Goal: Information Seeking & Learning: Learn about a topic

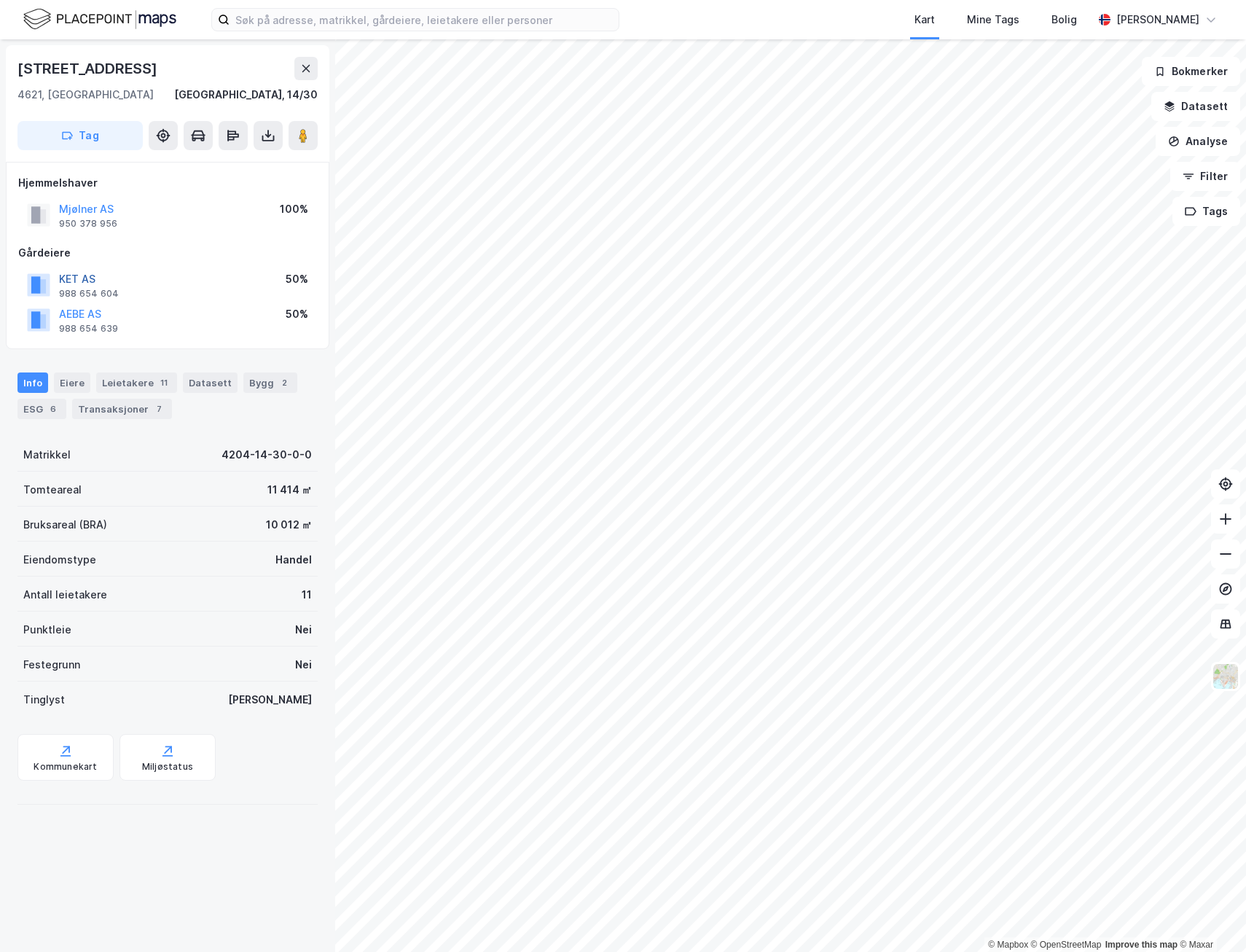
click at [0, 0] on button "KET AS" at bounding box center [0, 0] width 0 height 0
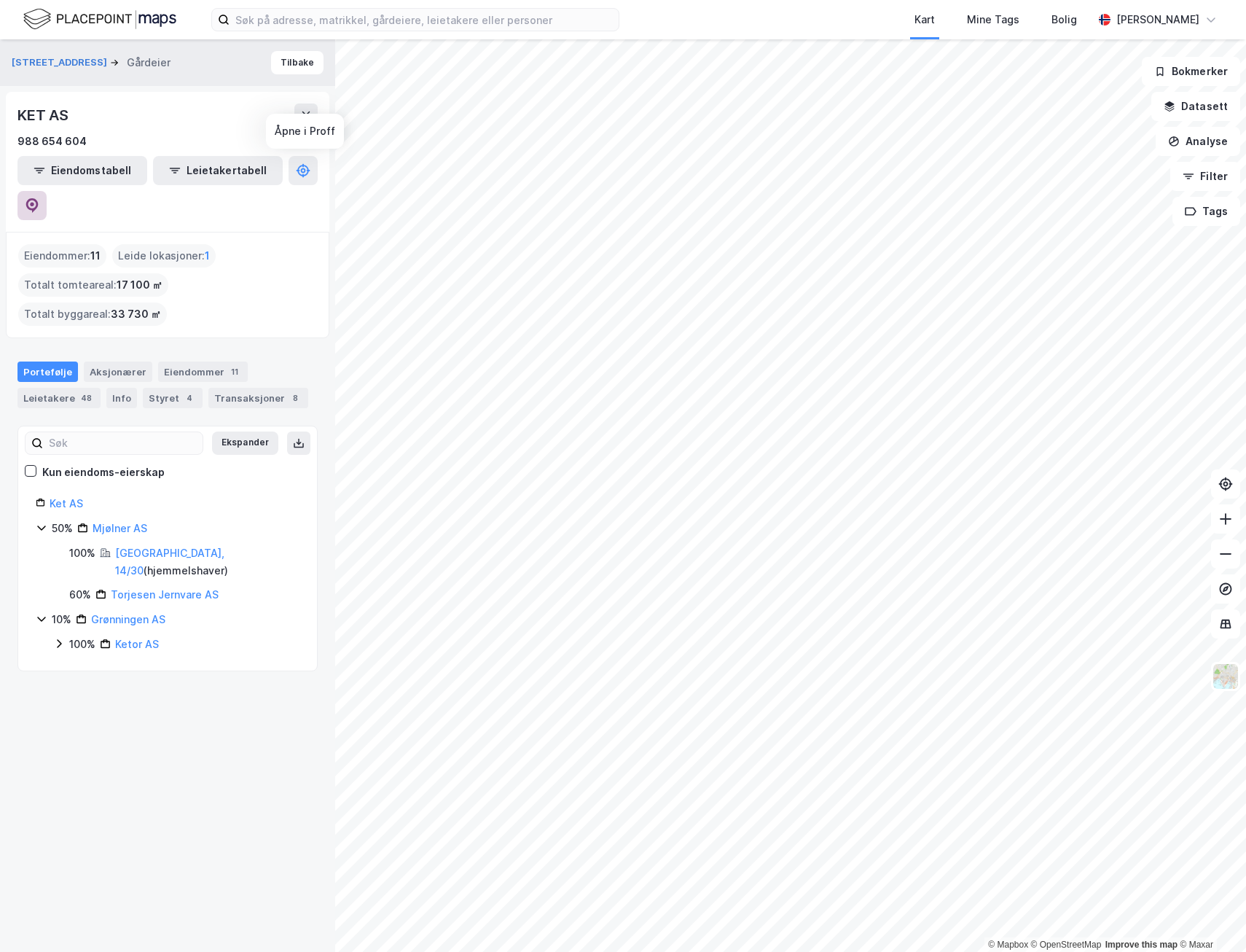
click at [34, 202] on icon at bounding box center [32, 204] width 5 height 5
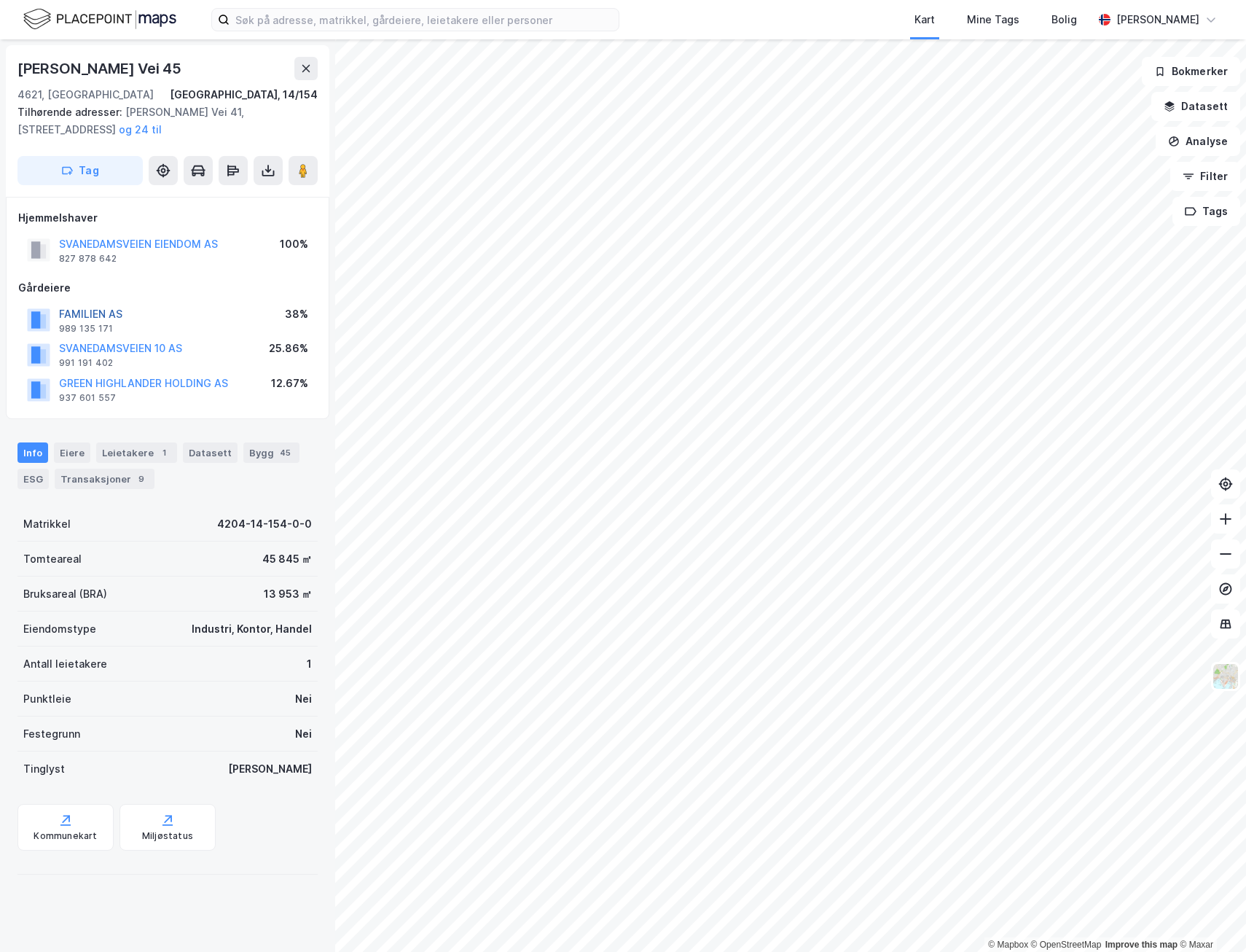
click at [0, 0] on button "FAMILIEN AS" at bounding box center [0, 0] width 0 height 0
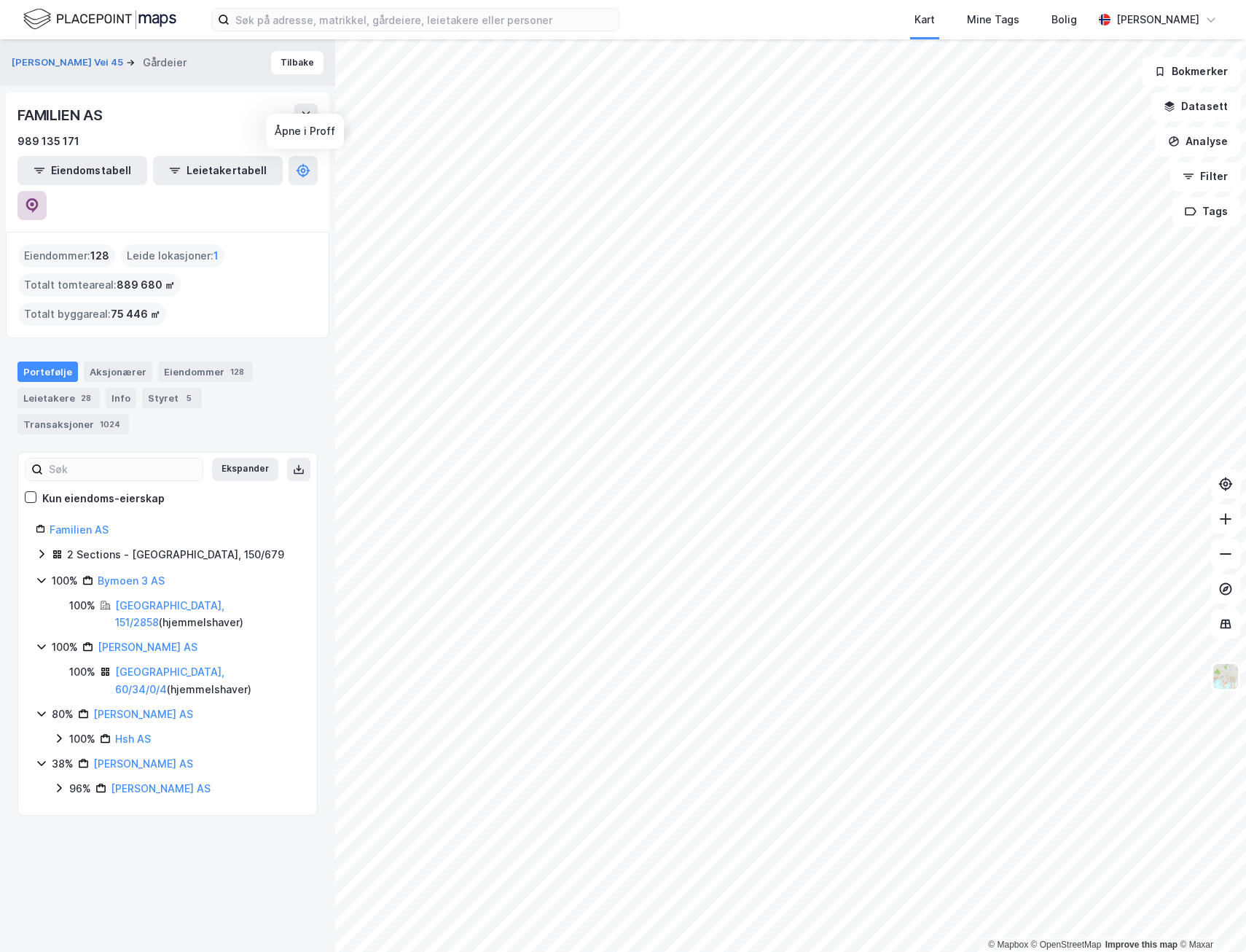
click at [47, 191] on button at bounding box center [32, 206] width 29 height 29
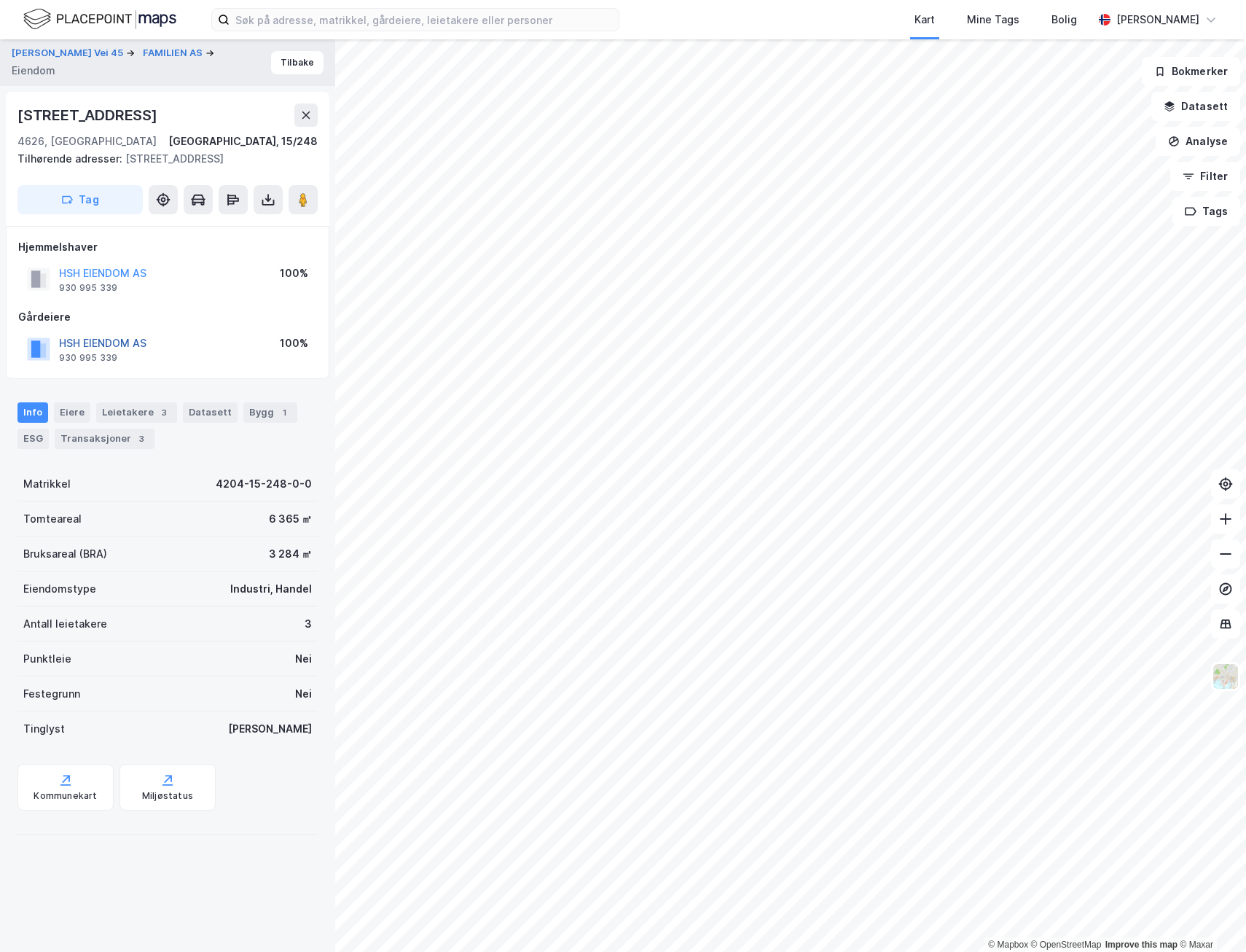
click at [0, 0] on button "HSH EIENDOM AS" at bounding box center [0, 0] width 0 height 0
click at [292, 205] on button at bounding box center [303, 199] width 29 height 29
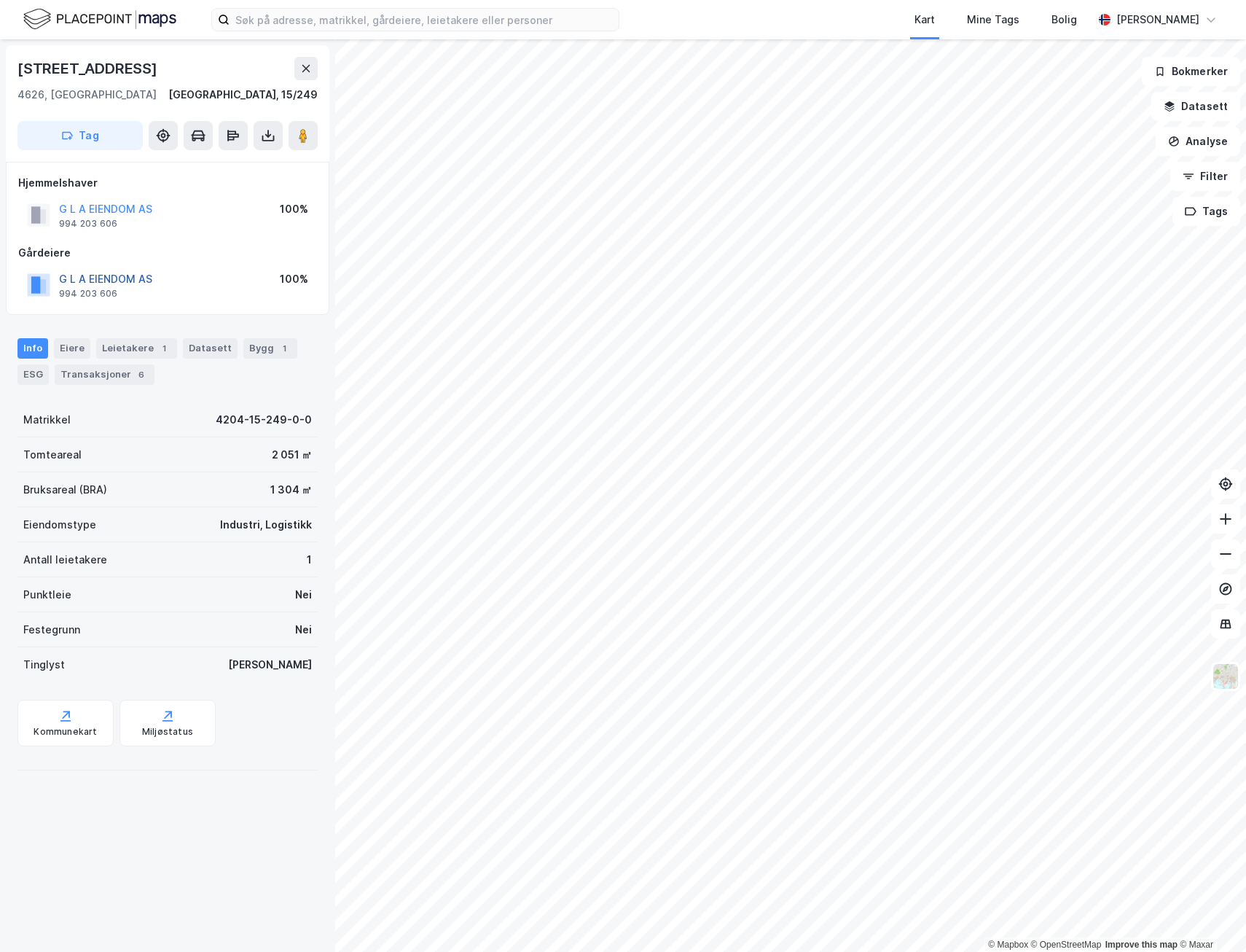
click at [0, 0] on button "G L A EIENDOM AS" at bounding box center [0, 0] width 0 height 0
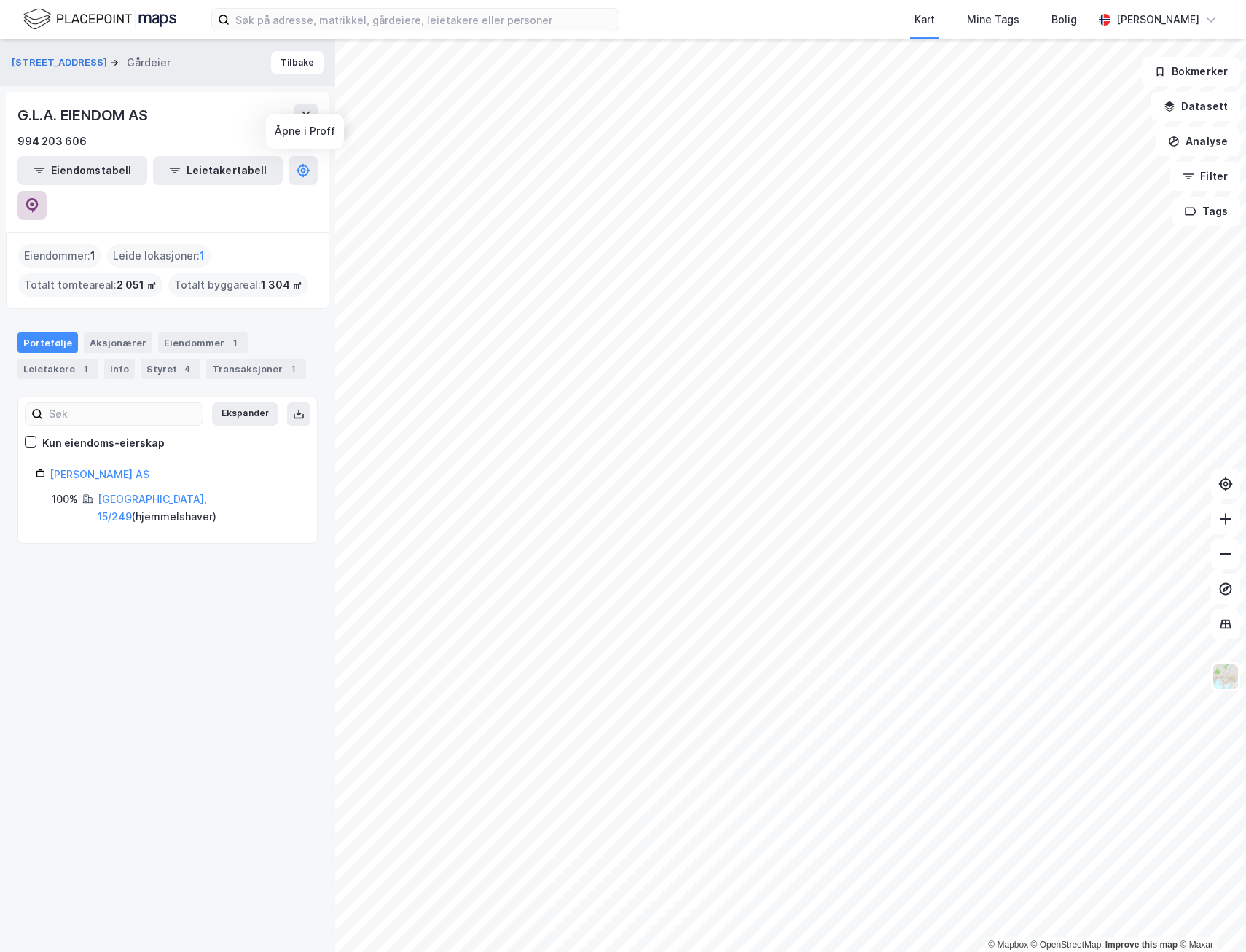
click at [47, 191] on button at bounding box center [32, 206] width 29 height 29
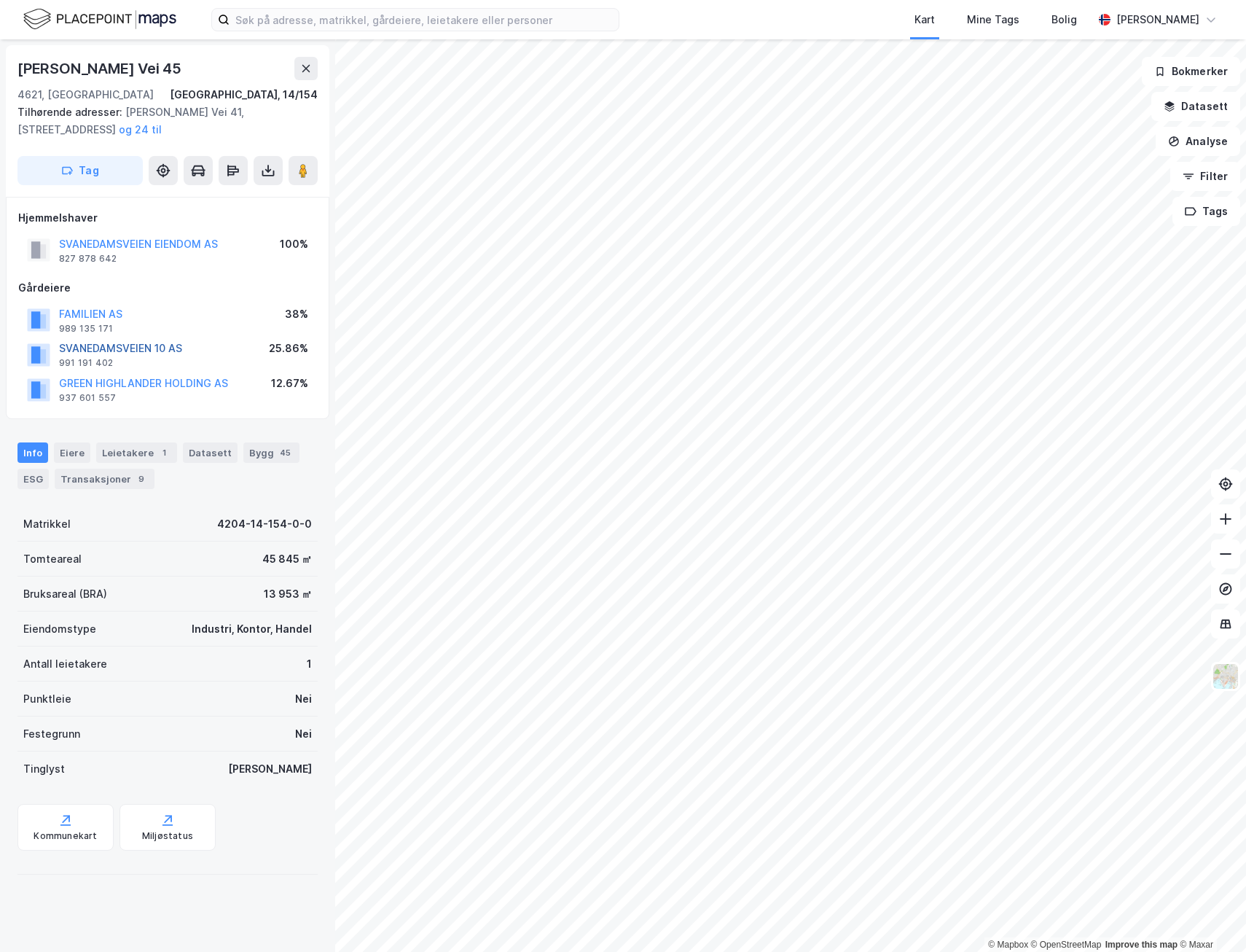
click at [0, 0] on button "SVANEDAMSVEIEN 10 AS" at bounding box center [0, 0] width 0 height 0
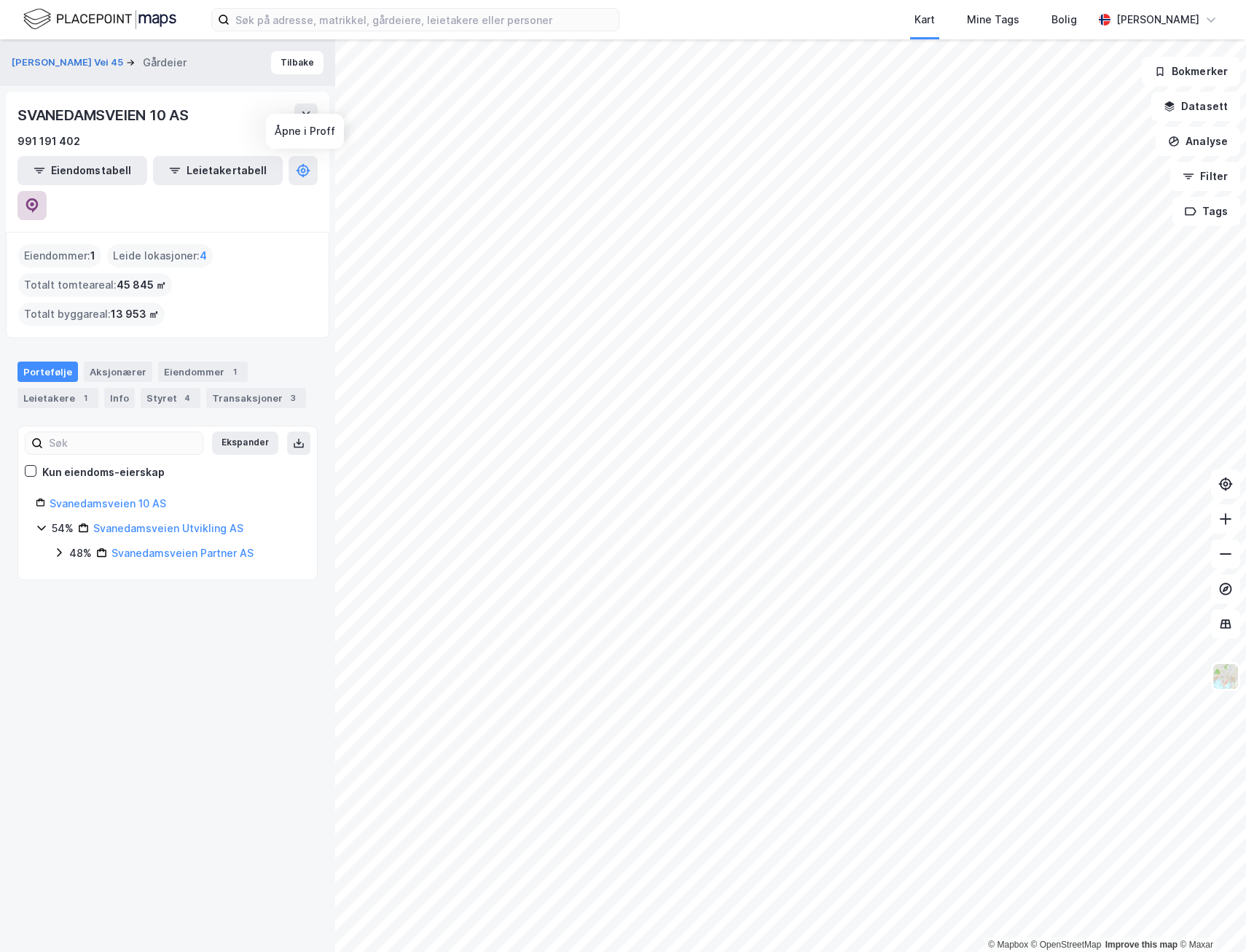
click at [39, 198] on icon at bounding box center [32, 205] width 14 height 14
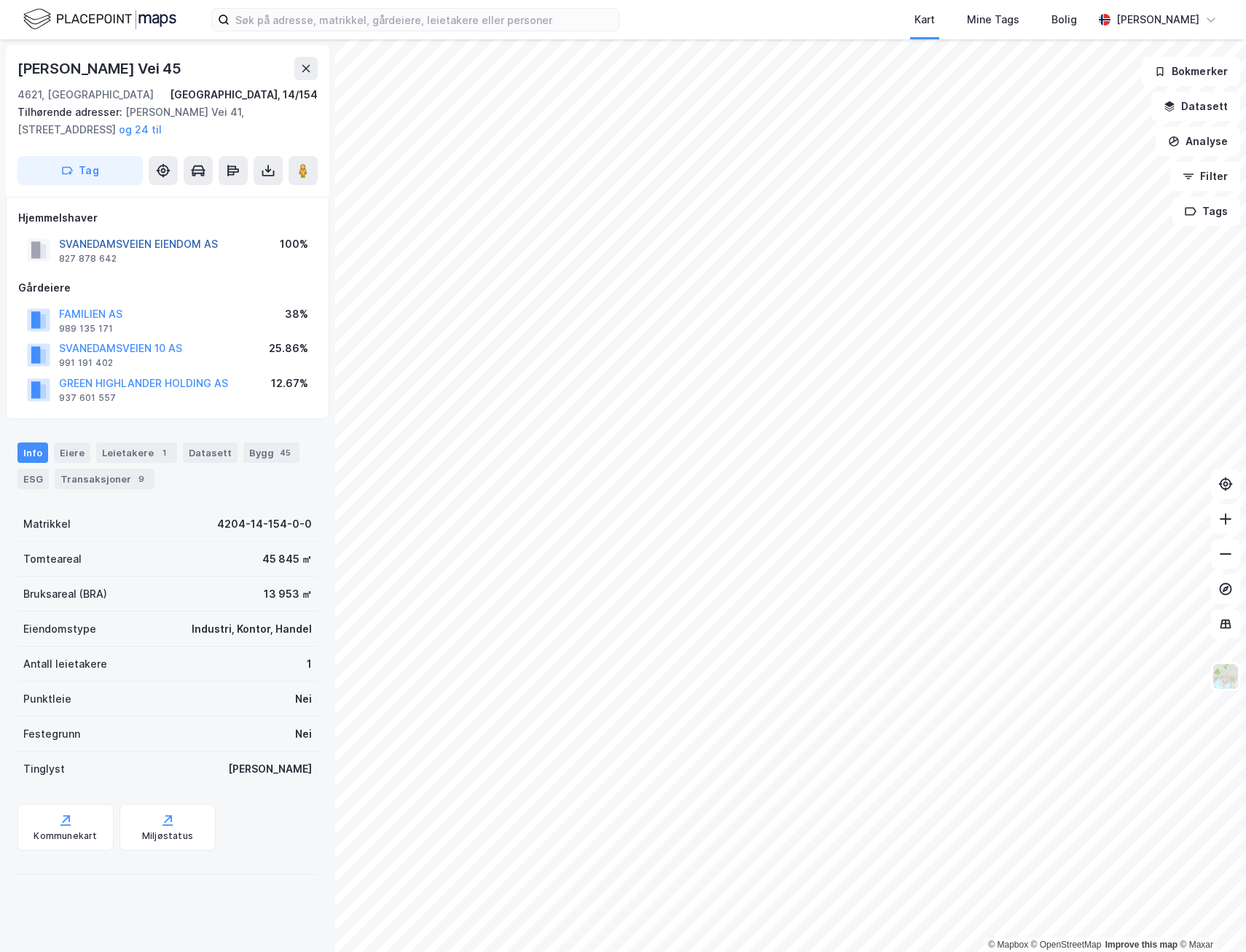
click at [0, 0] on button "SVANEDAMSVEIEN EIENDOM AS" at bounding box center [0, 0] width 0 height 0
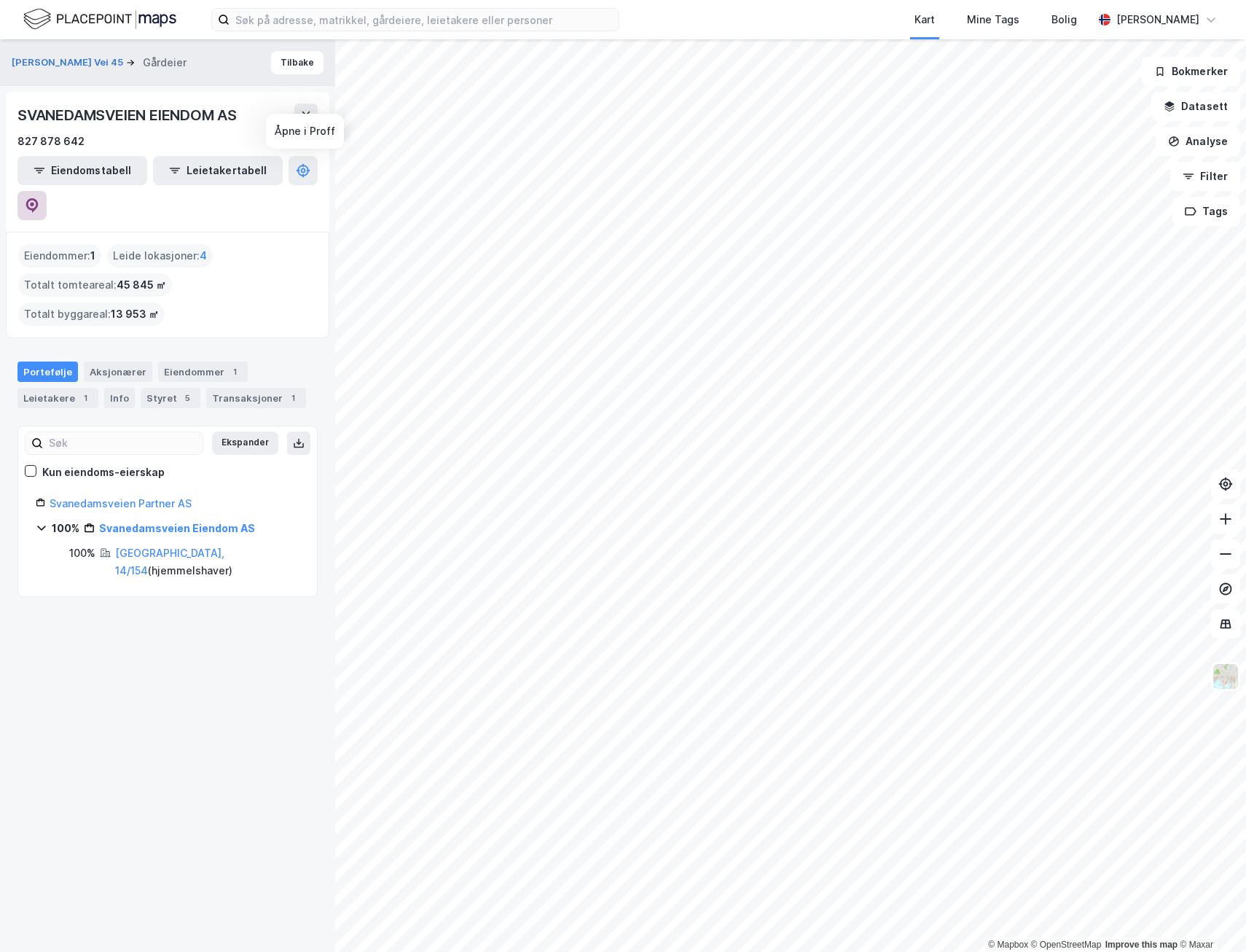
click at [47, 191] on button at bounding box center [32, 206] width 29 height 29
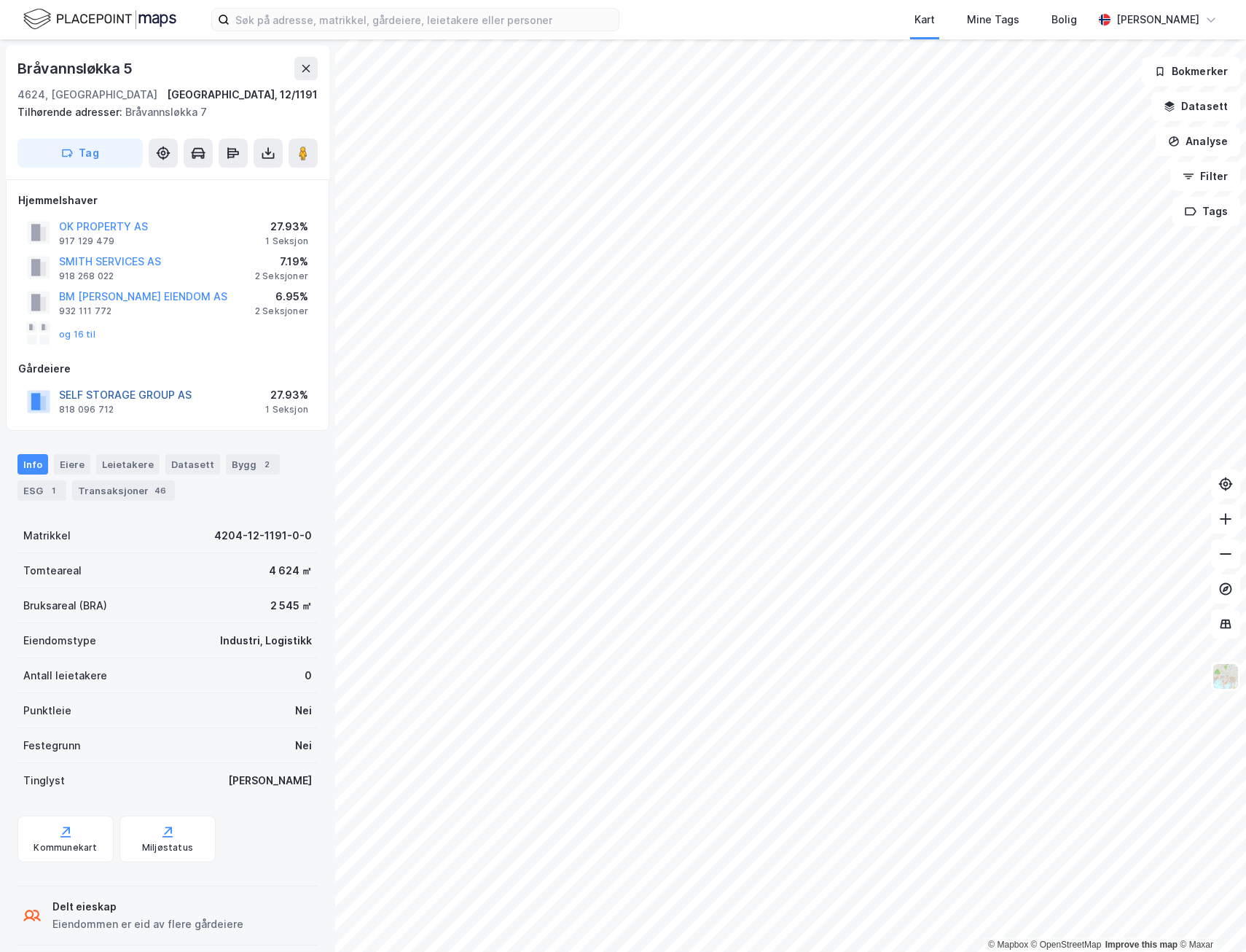
click at [0, 0] on button "SELF STORAGE GROUP AS" at bounding box center [0, 0] width 0 height 0
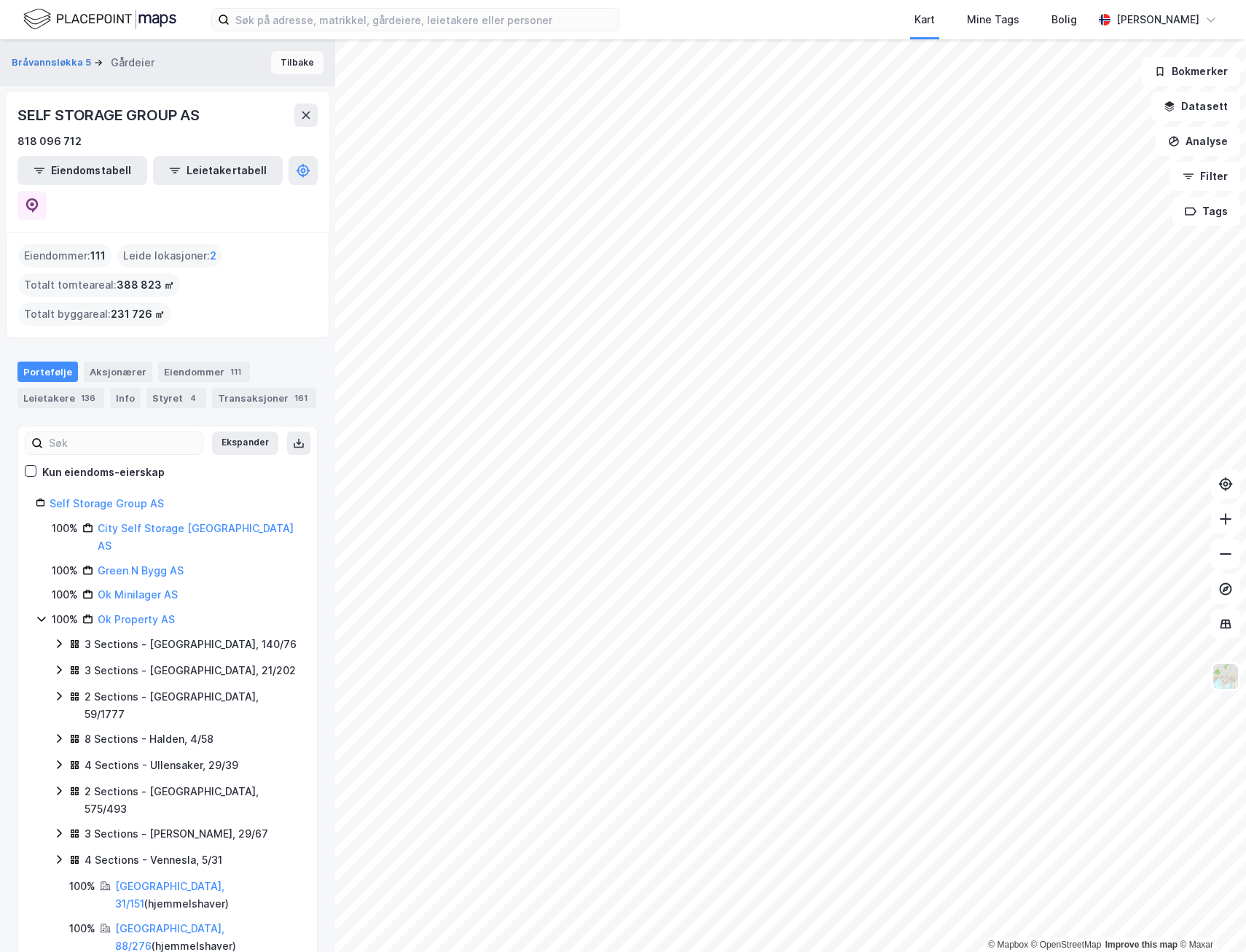
click at [296, 70] on button "Tilbake" at bounding box center [297, 62] width 53 height 23
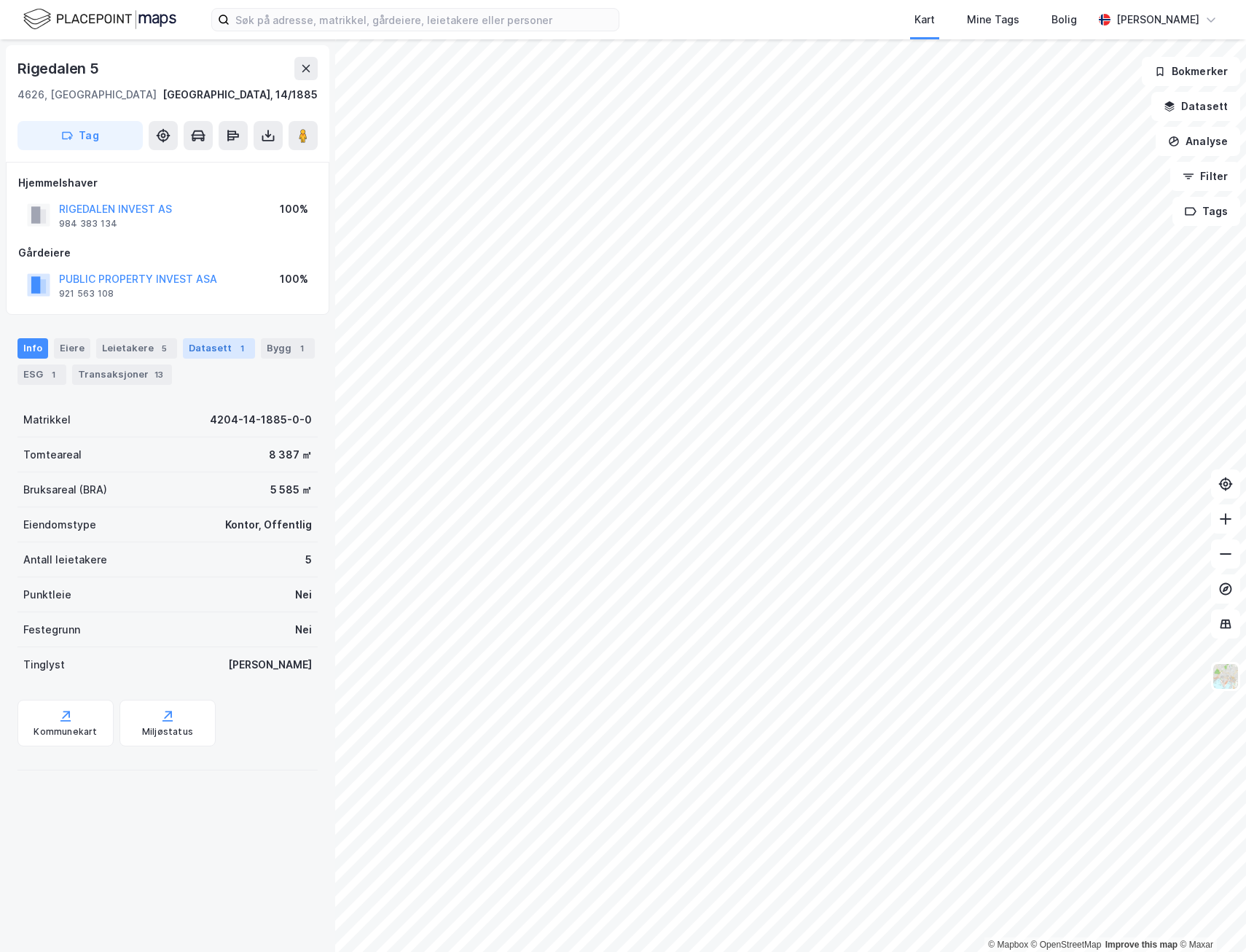
click at [189, 343] on div "Datasett 1" at bounding box center [218, 347] width 72 height 20
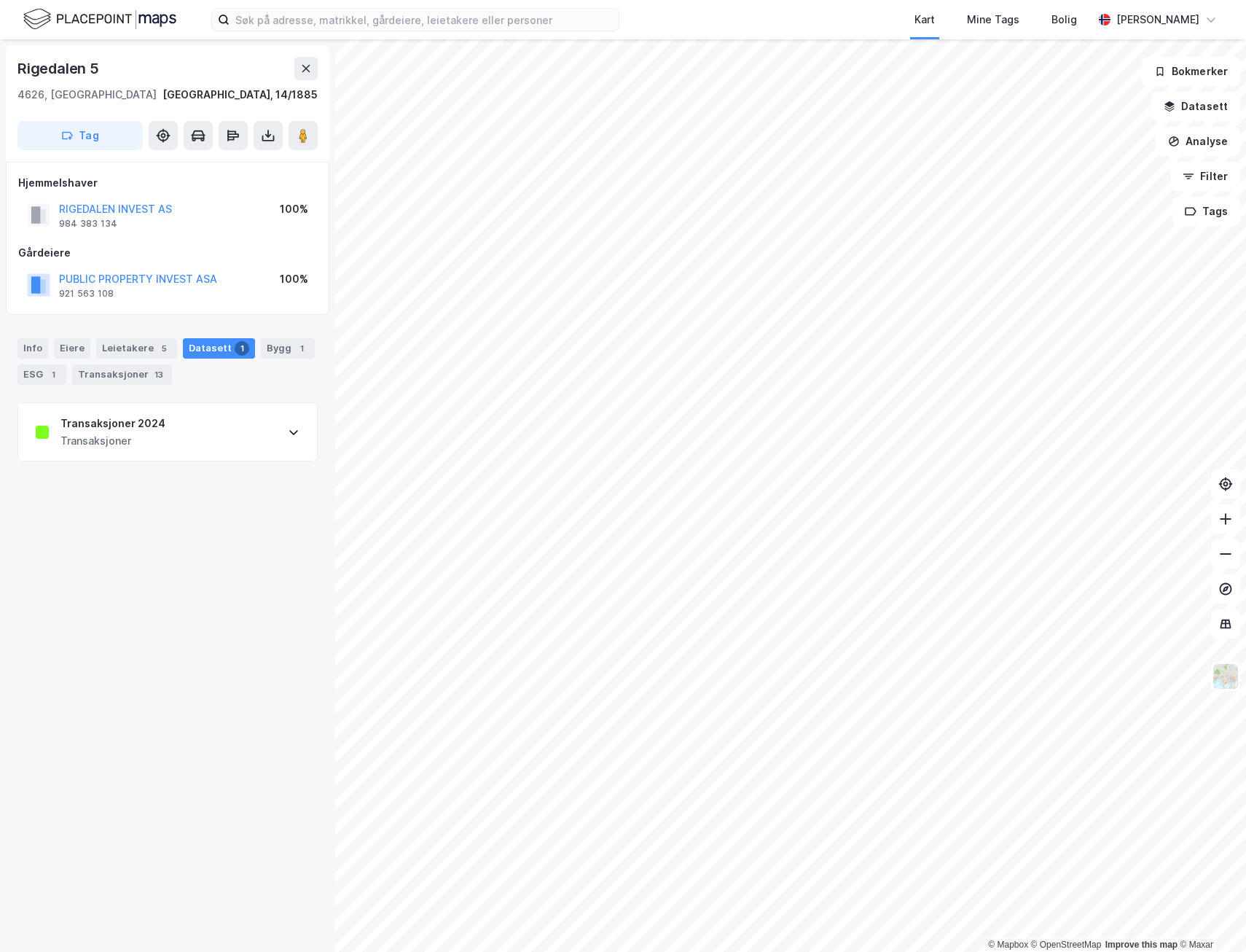
click at [124, 423] on div "Transaksjoner 2024" at bounding box center [113, 423] width 105 height 17
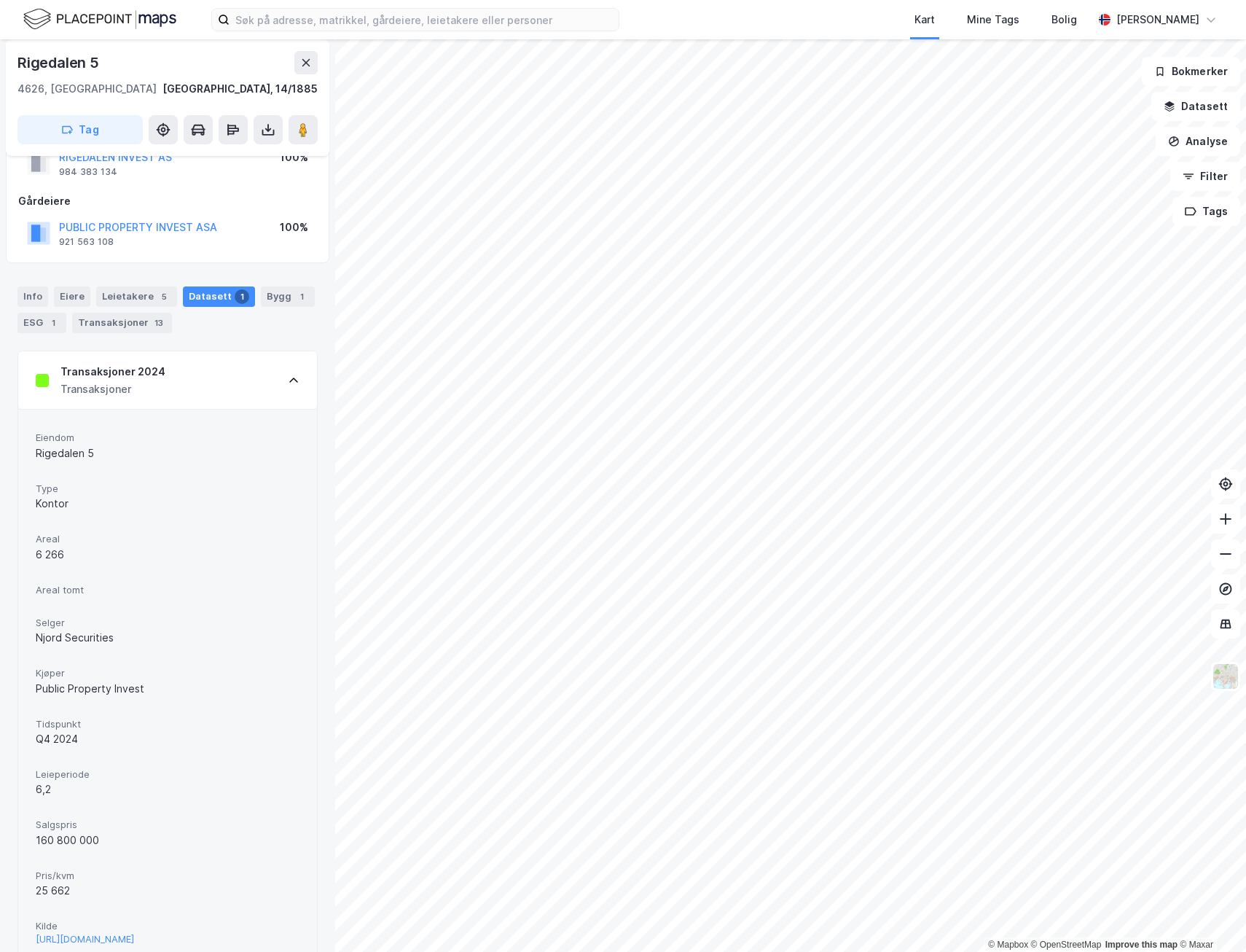
scroll to position [111, 0]
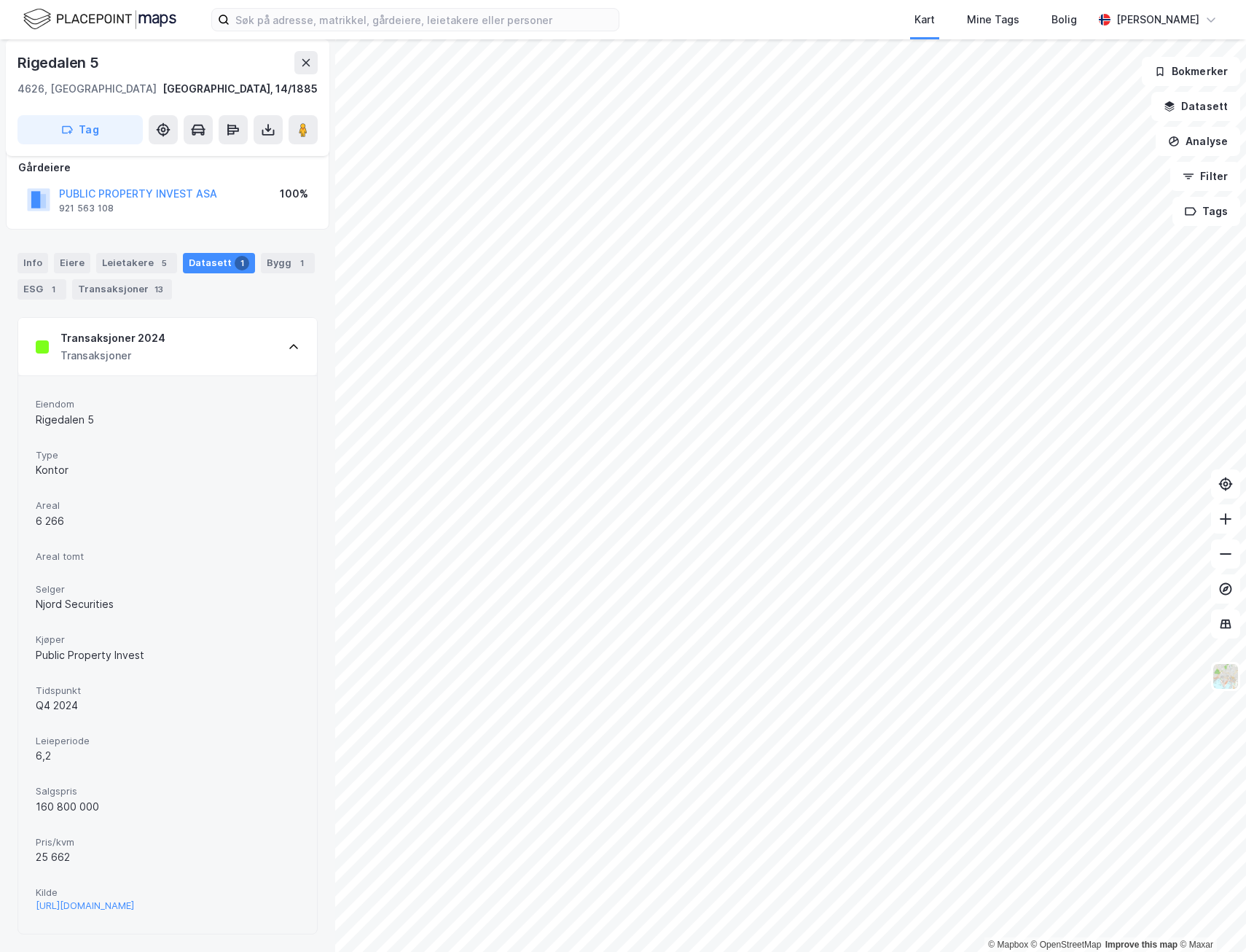
click at [288, 341] on icon at bounding box center [294, 346] width 11 height 11
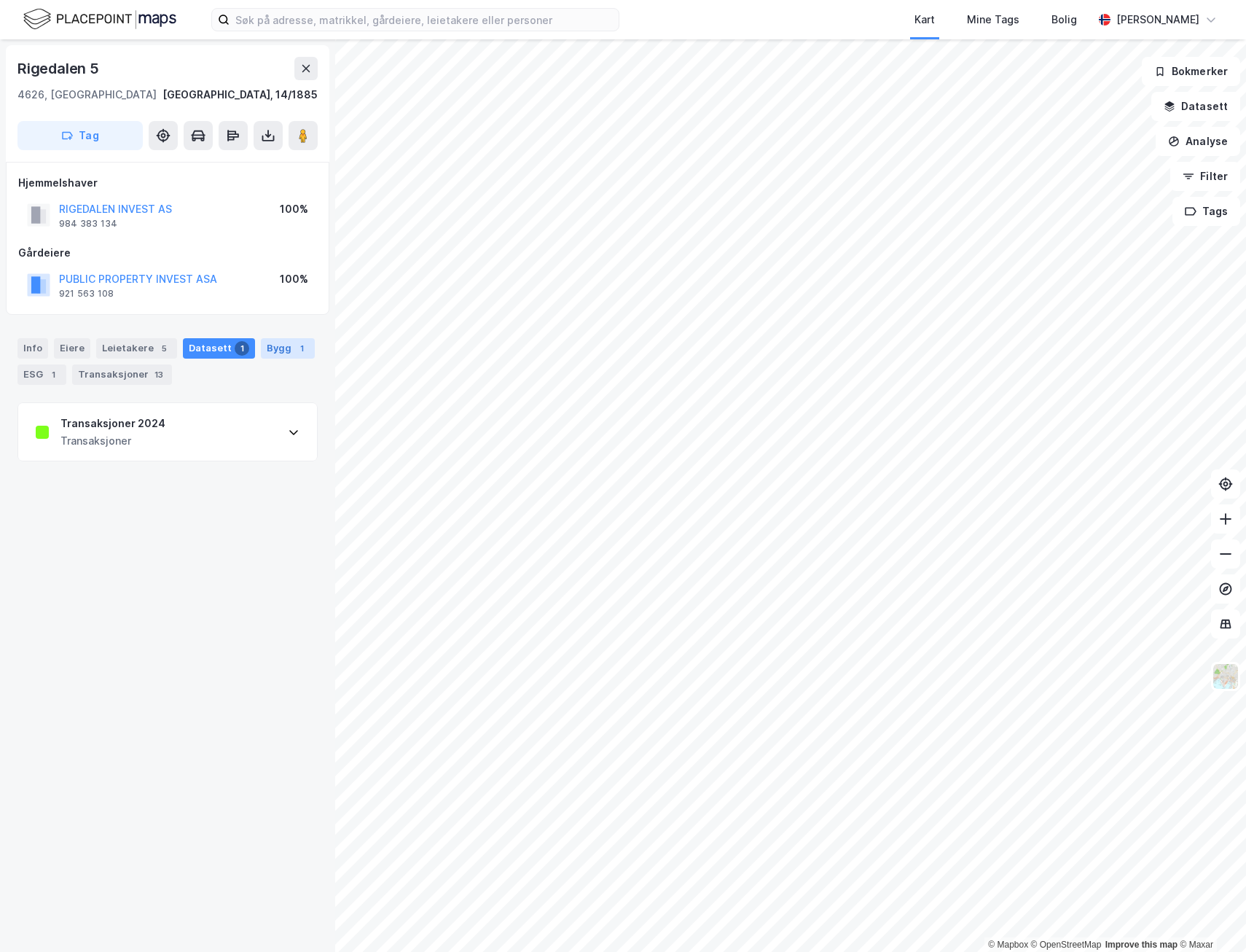
click at [265, 356] on div "Bygg 1" at bounding box center [288, 347] width 54 height 20
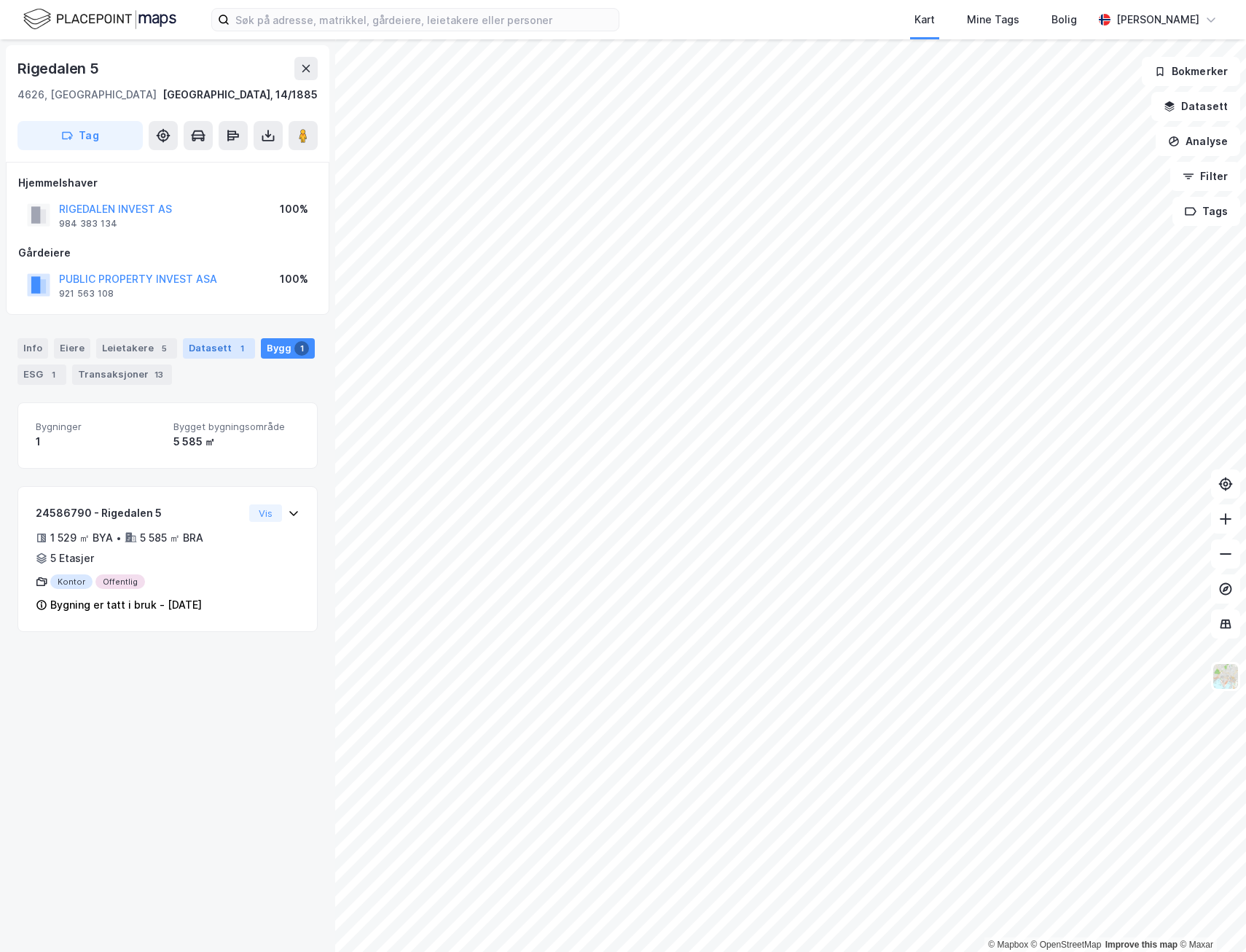
click at [221, 343] on div "Datasett 1" at bounding box center [218, 347] width 72 height 20
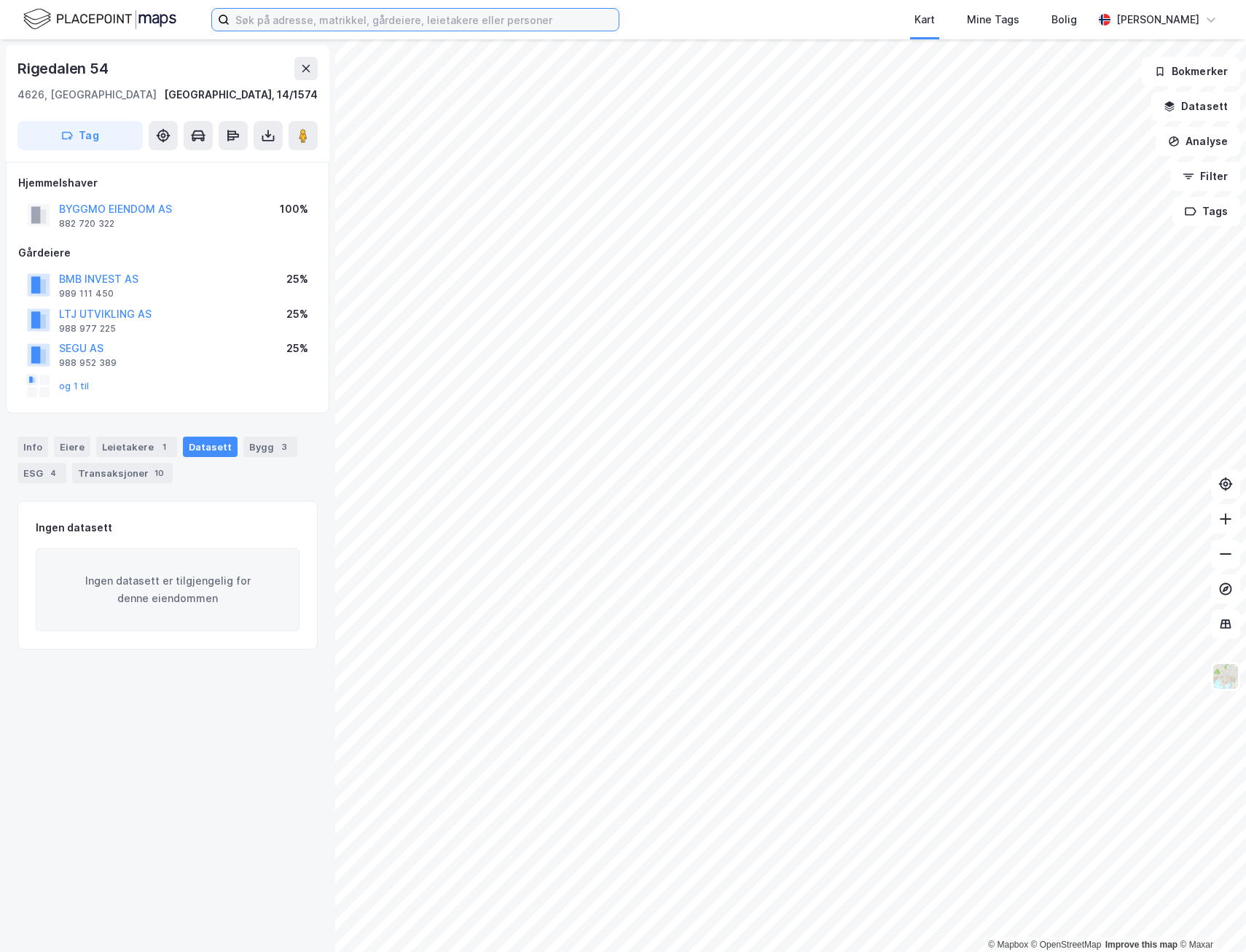
click at [268, 20] on input at bounding box center [424, 19] width 389 height 22
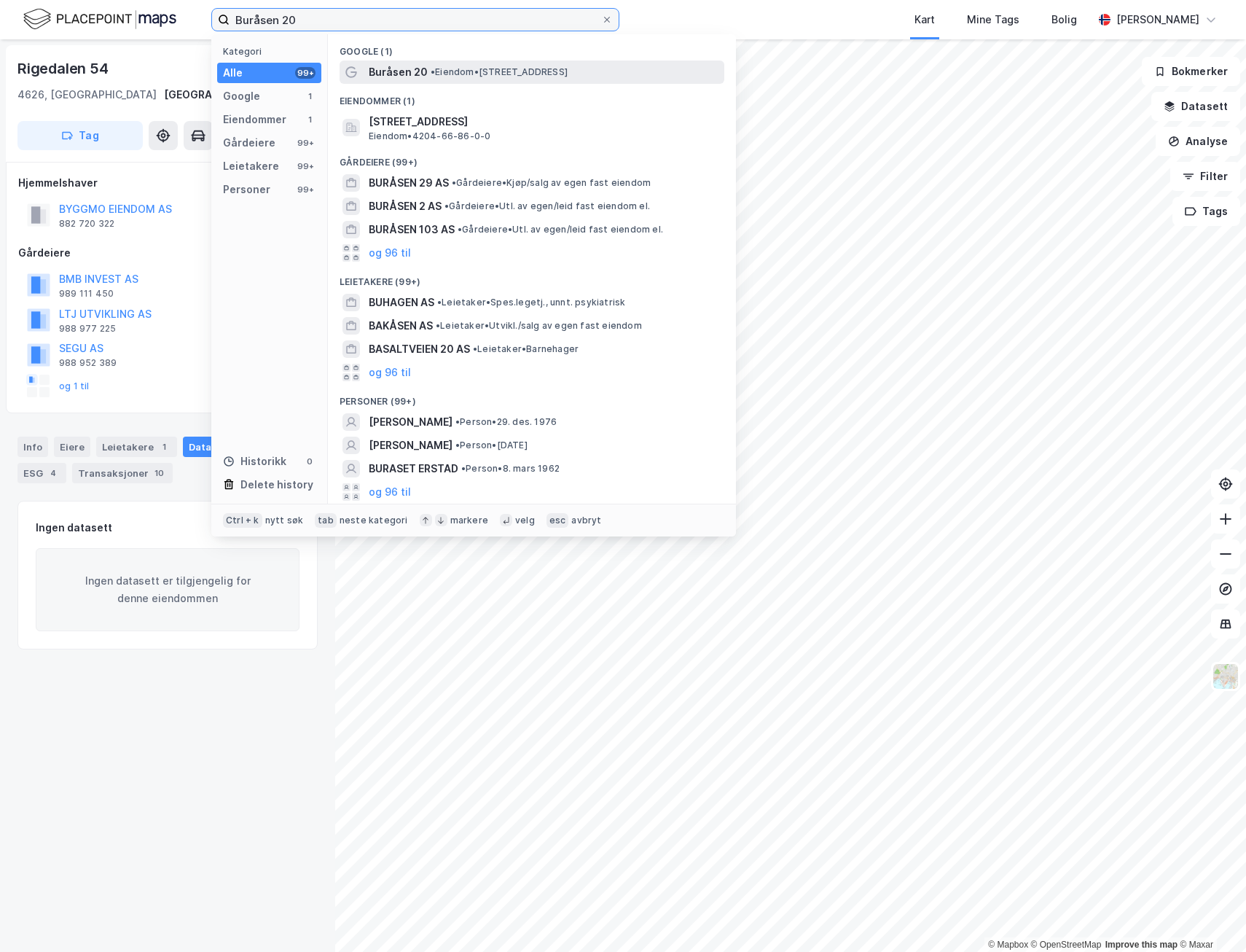
type input "Buråsen 20"
click at [457, 67] on span "• Eiendom • [STREET_ADDRESS]" at bounding box center [499, 72] width 137 height 11
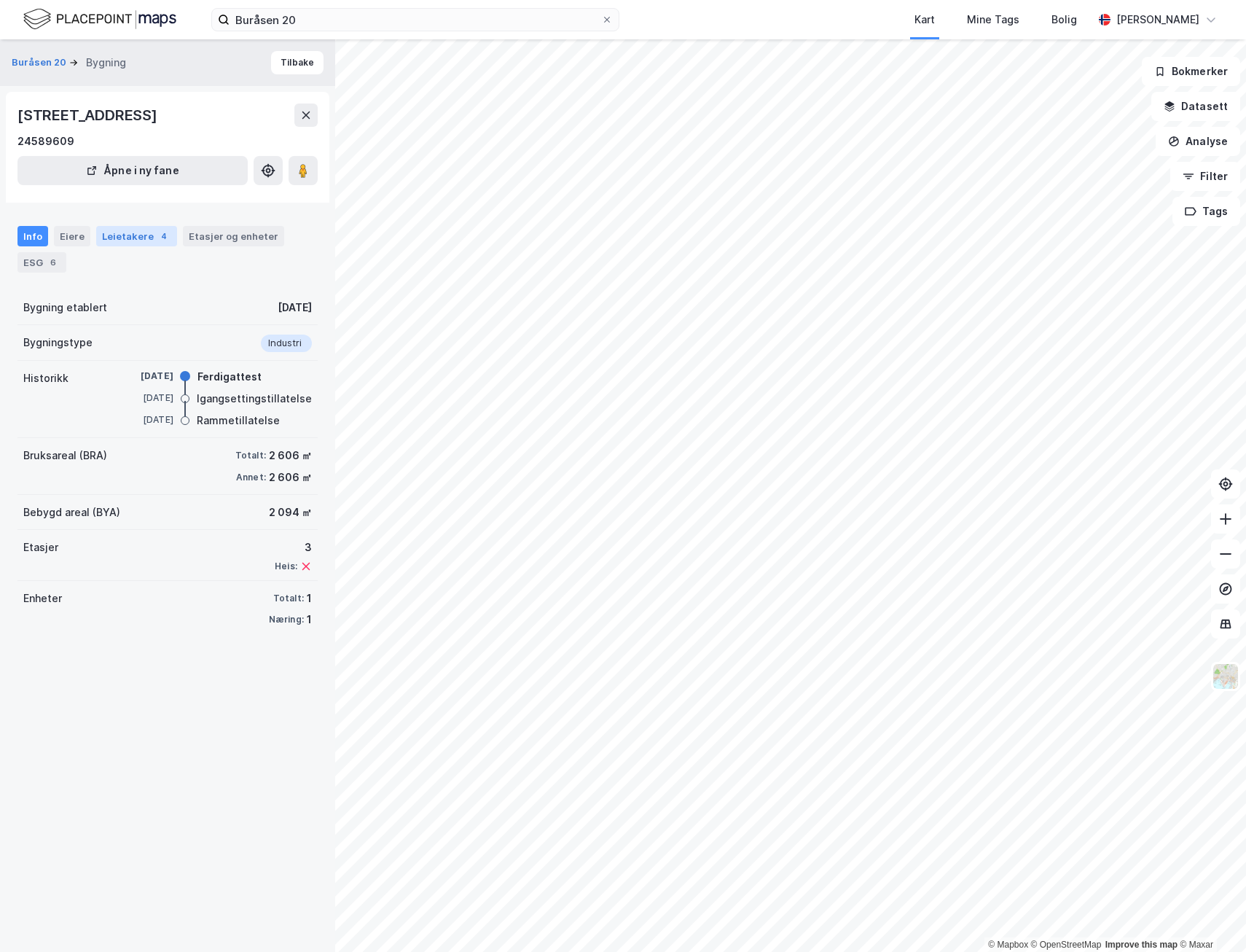
click at [118, 237] on div "Leietakere 4" at bounding box center [137, 235] width 81 height 20
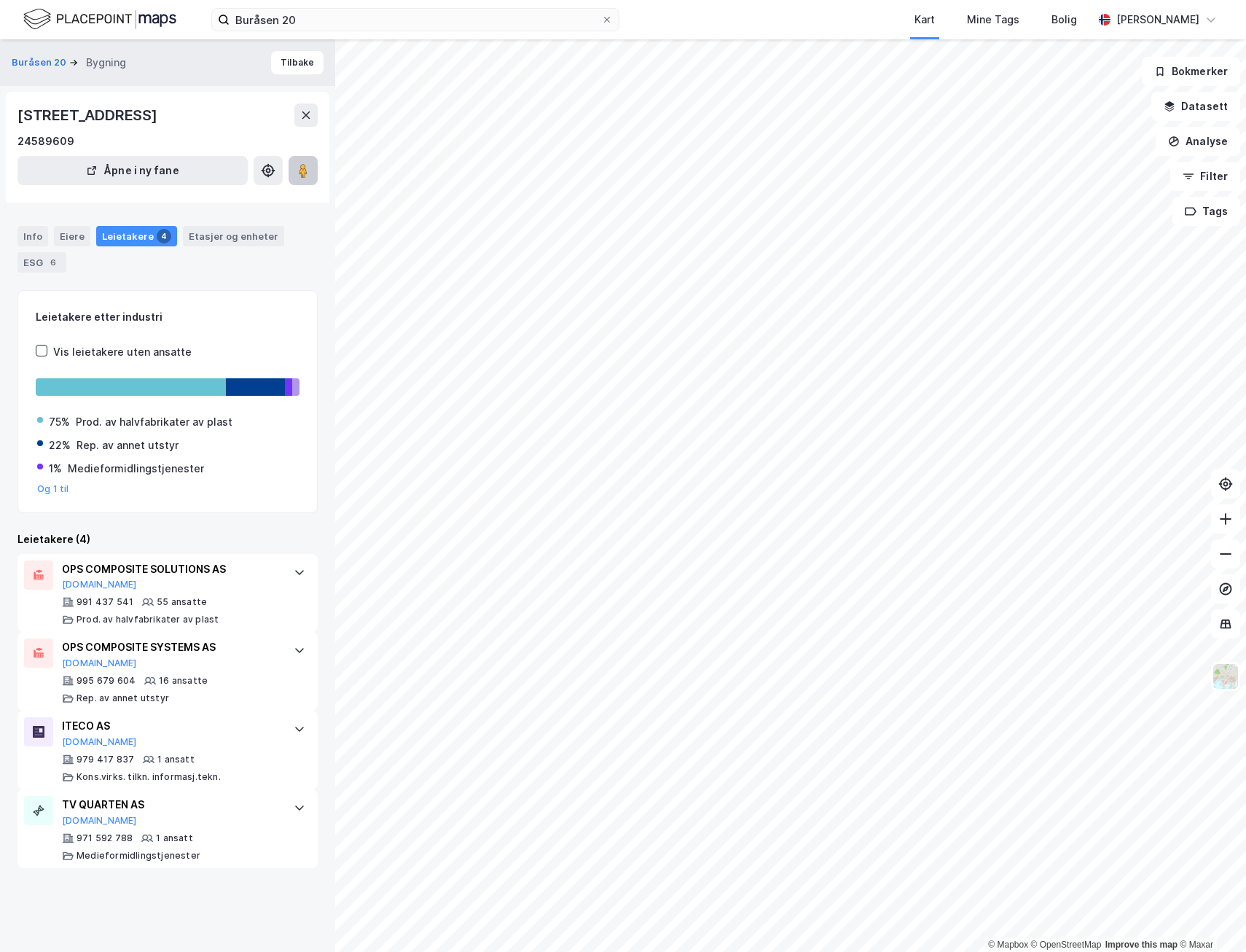
click at [301, 171] on image at bounding box center [302, 170] width 9 height 14
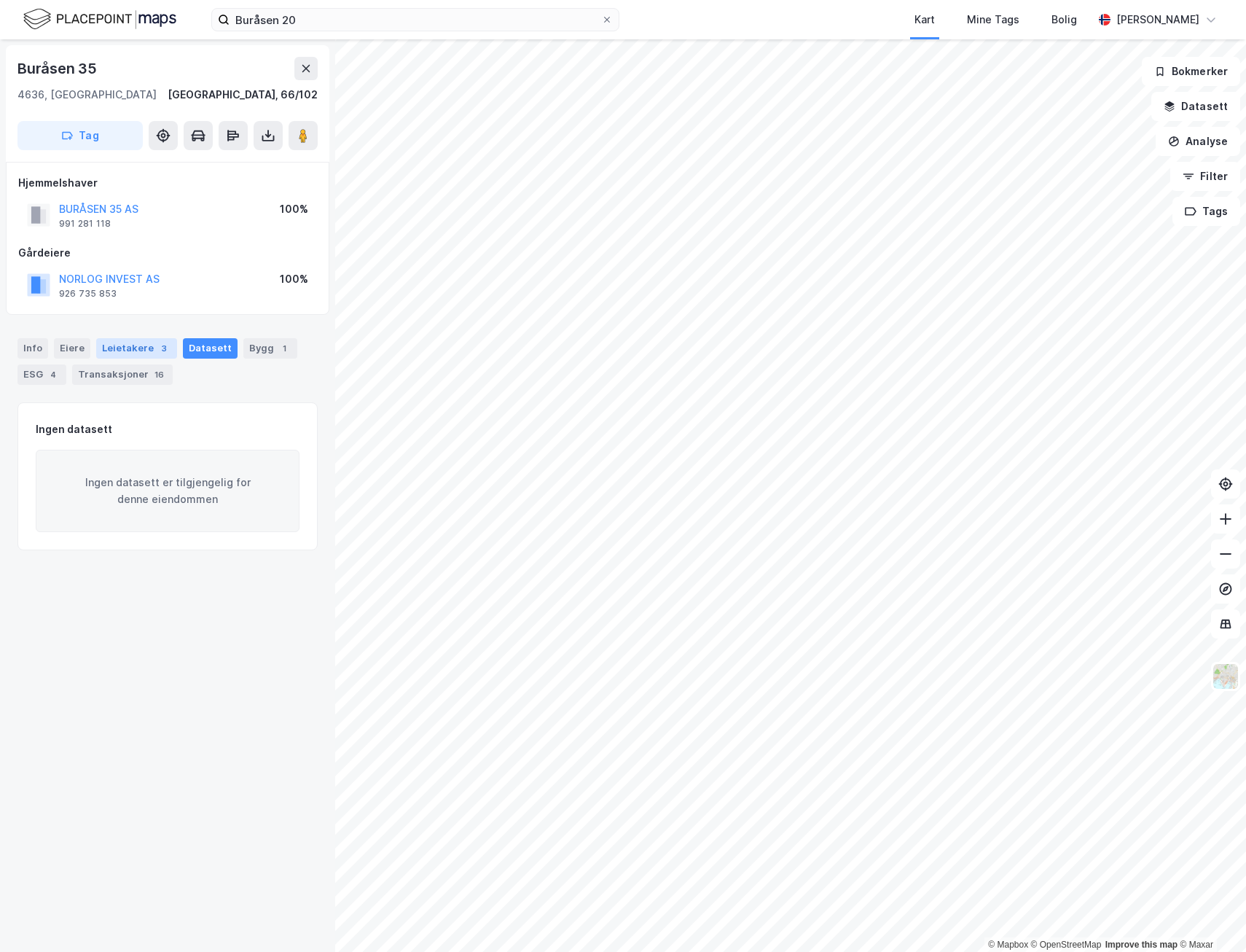
click at [135, 346] on div "Leietakere 3" at bounding box center [137, 347] width 81 height 20
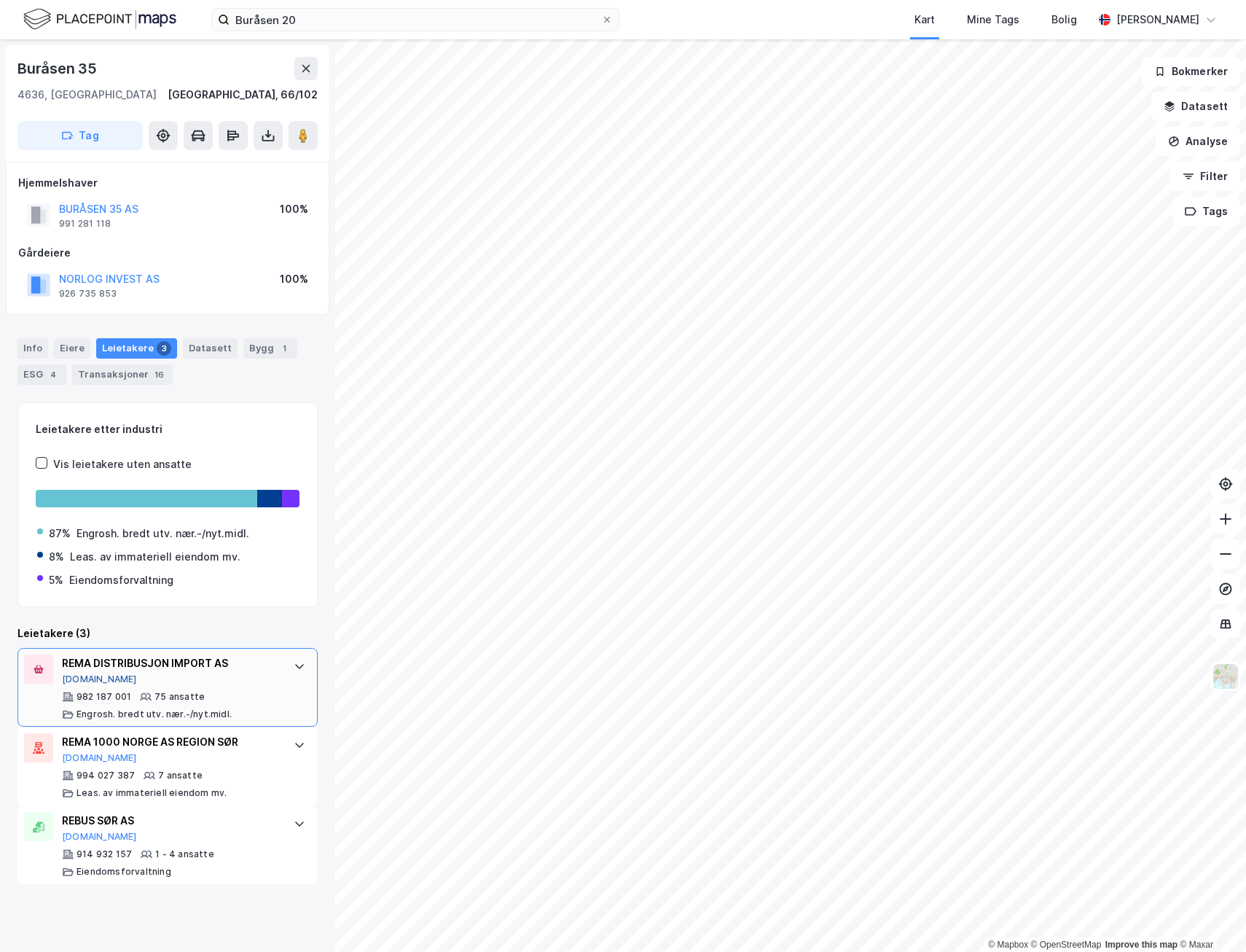
click at [76, 685] on button "[DOMAIN_NAME]" at bounding box center [100, 679] width 75 height 11
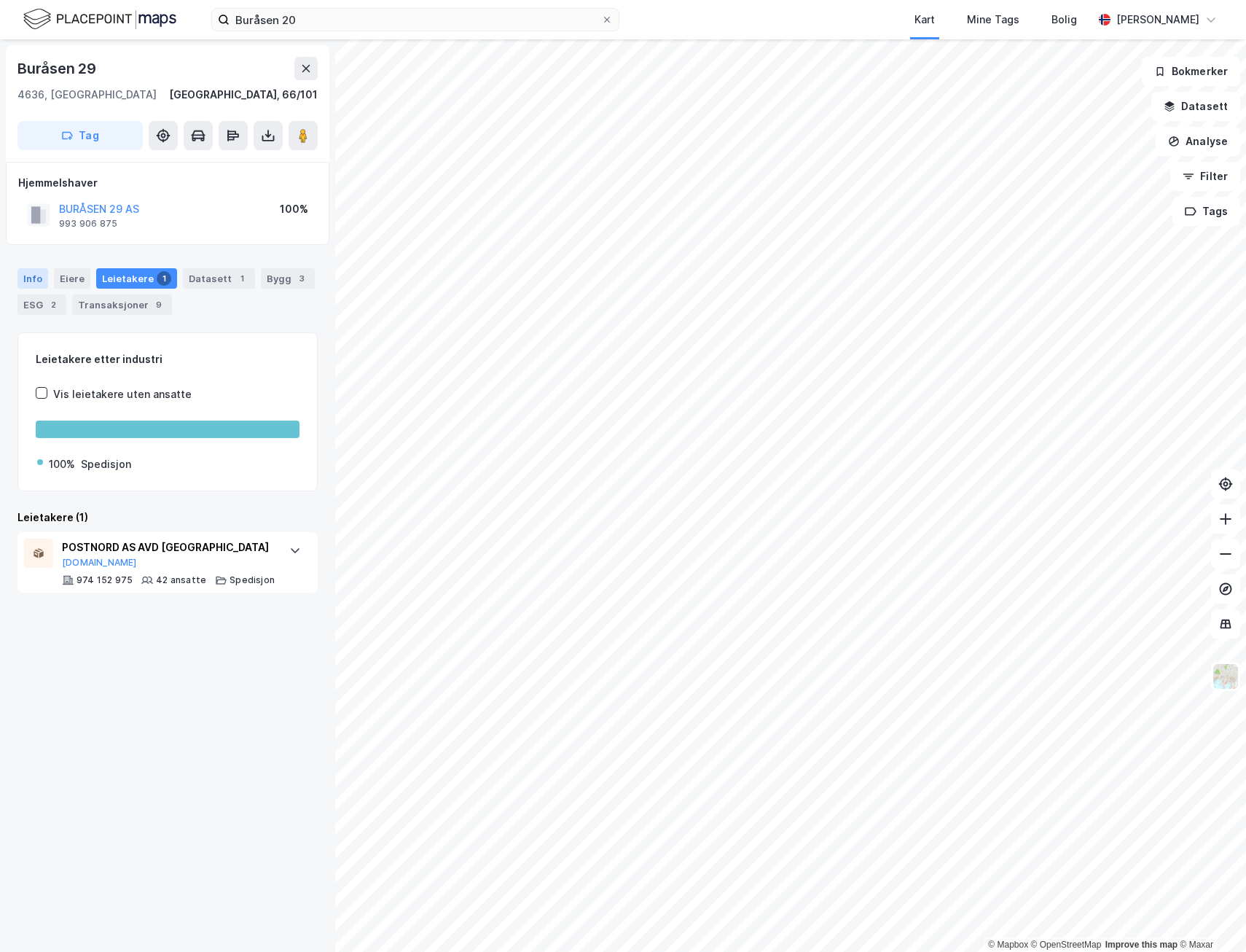
click at [28, 277] on div "Info" at bounding box center [33, 277] width 31 height 20
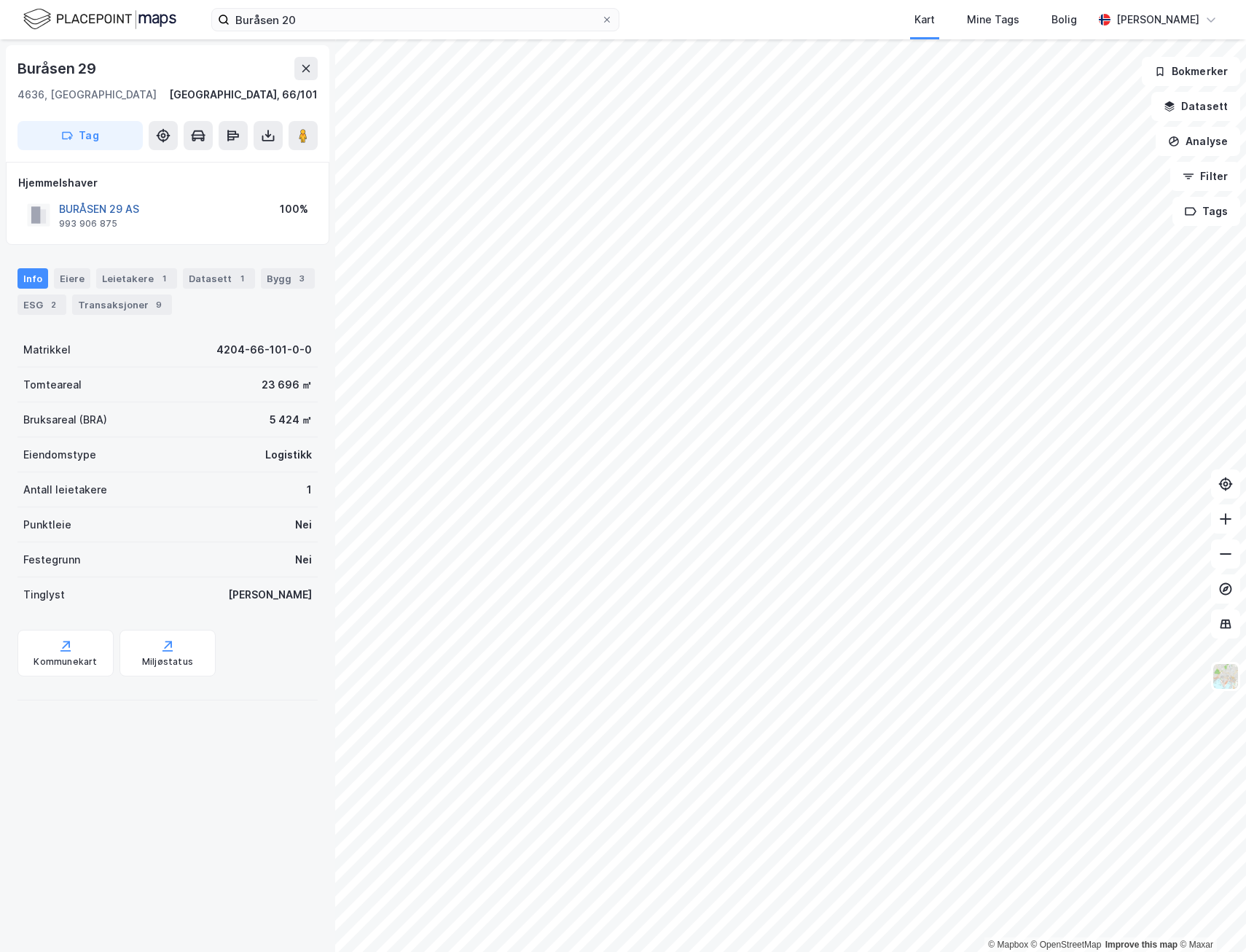
click at [0, 0] on button "BURÅSEN 29 AS" at bounding box center [0, 0] width 0 height 0
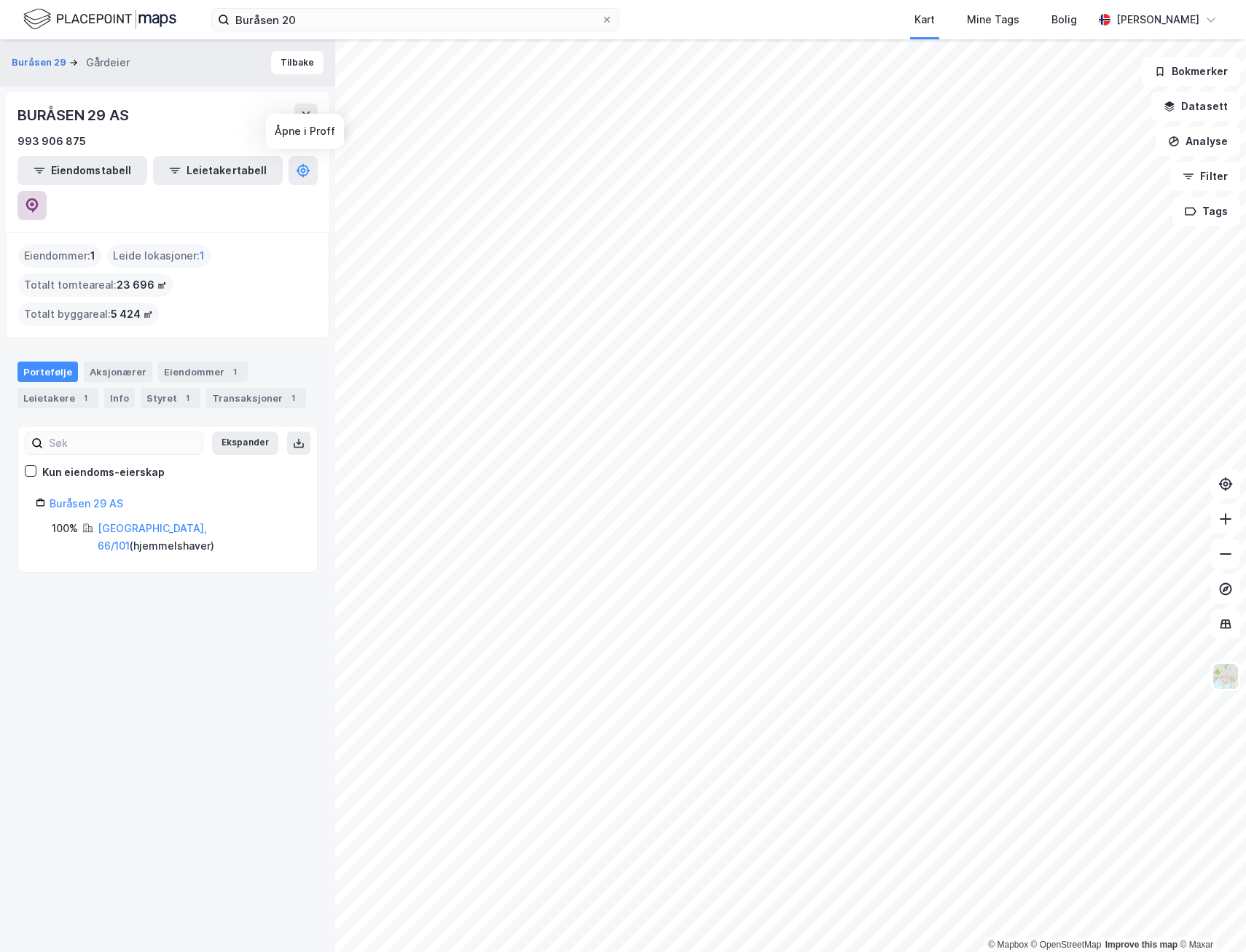
click at [38, 198] on icon at bounding box center [32, 205] width 12 height 14
click at [105, 362] on div "Aksjonærer" at bounding box center [119, 371] width 69 height 20
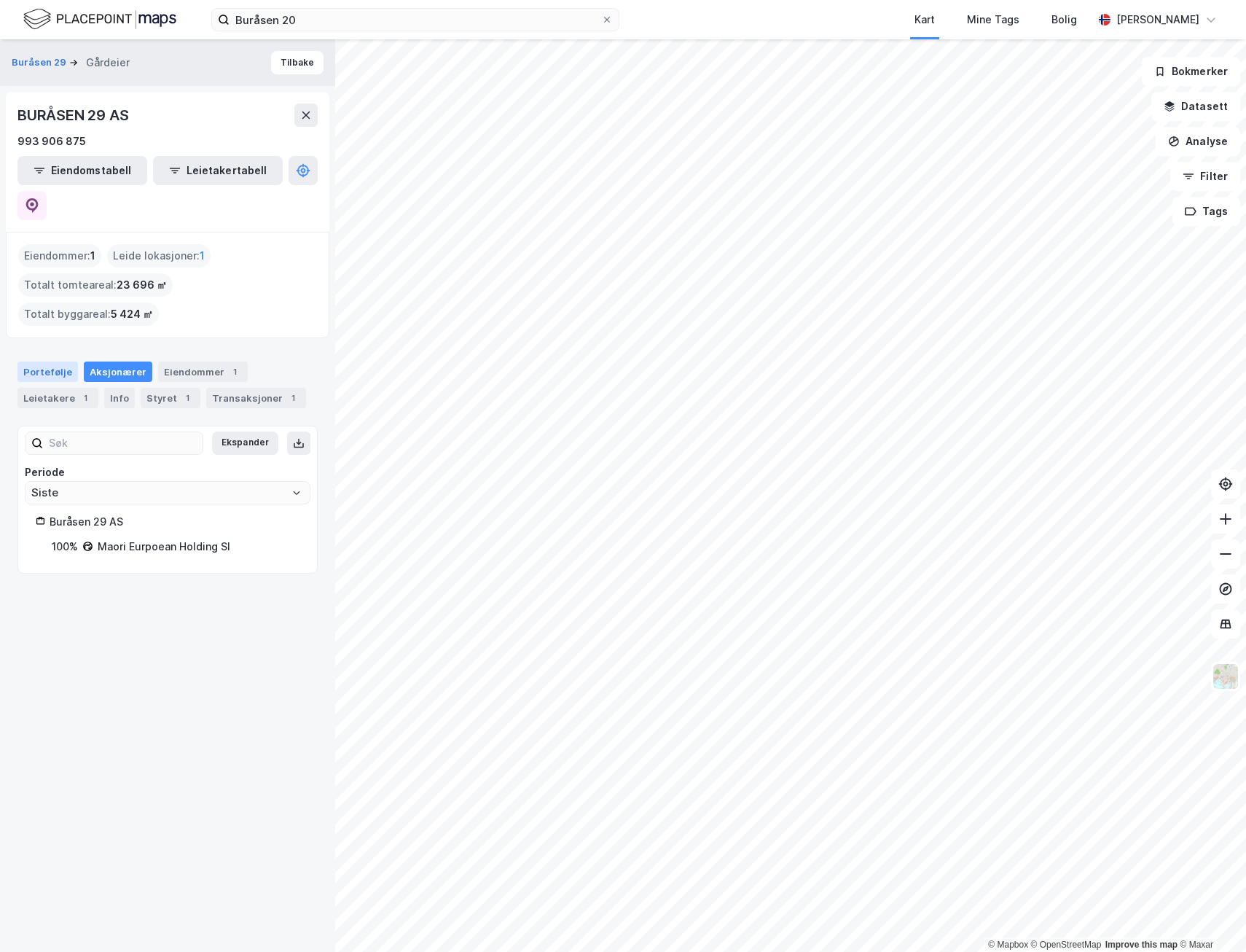
click at [63, 362] on div "Portefølje" at bounding box center [47, 371] width 60 height 20
click at [85, 390] on div "1" at bounding box center [84, 397] width 14 height 14
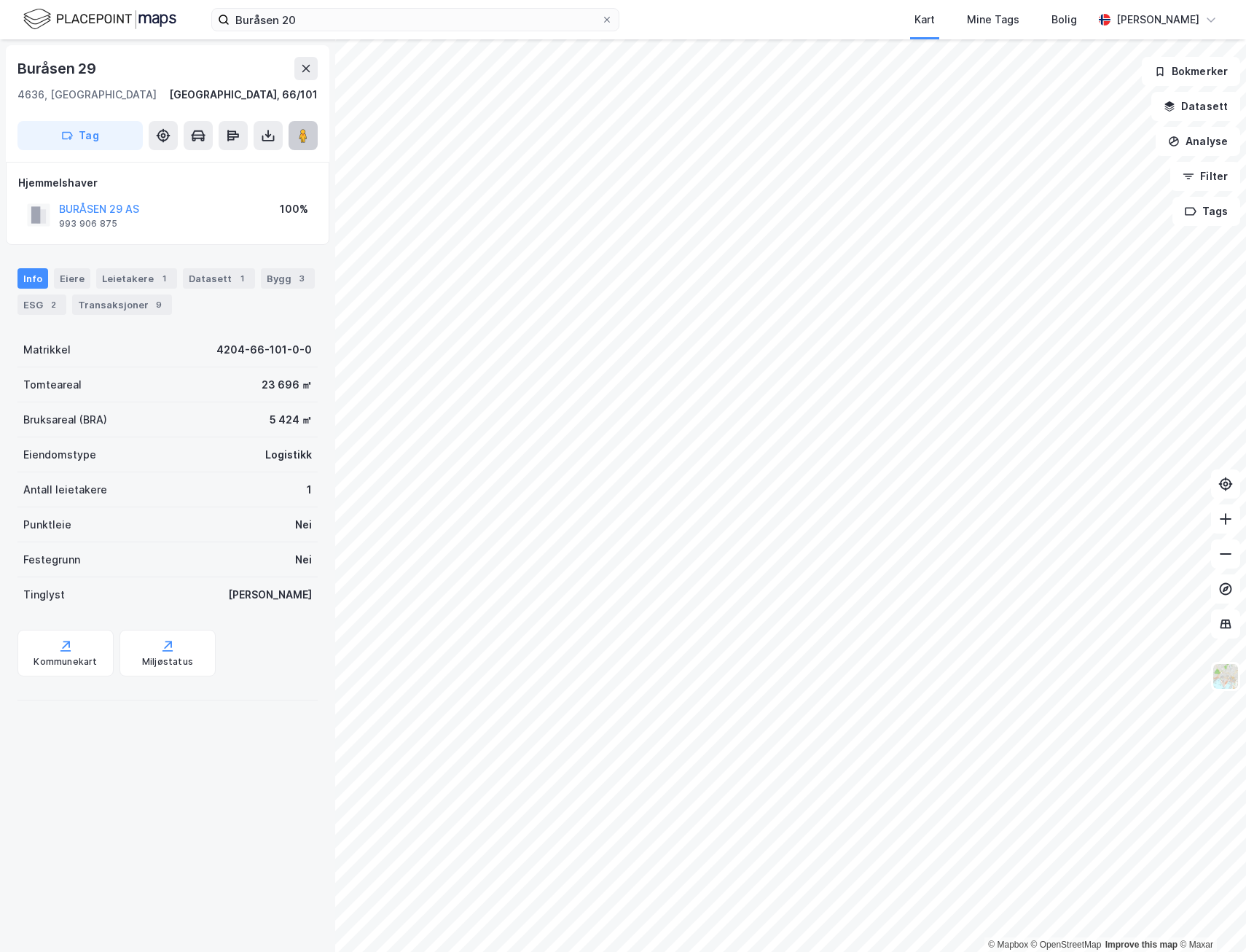
click at [299, 128] on icon at bounding box center [302, 135] width 14 height 14
click at [110, 274] on div "Leietakere 1" at bounding box center [137, 277] width 81 height 20
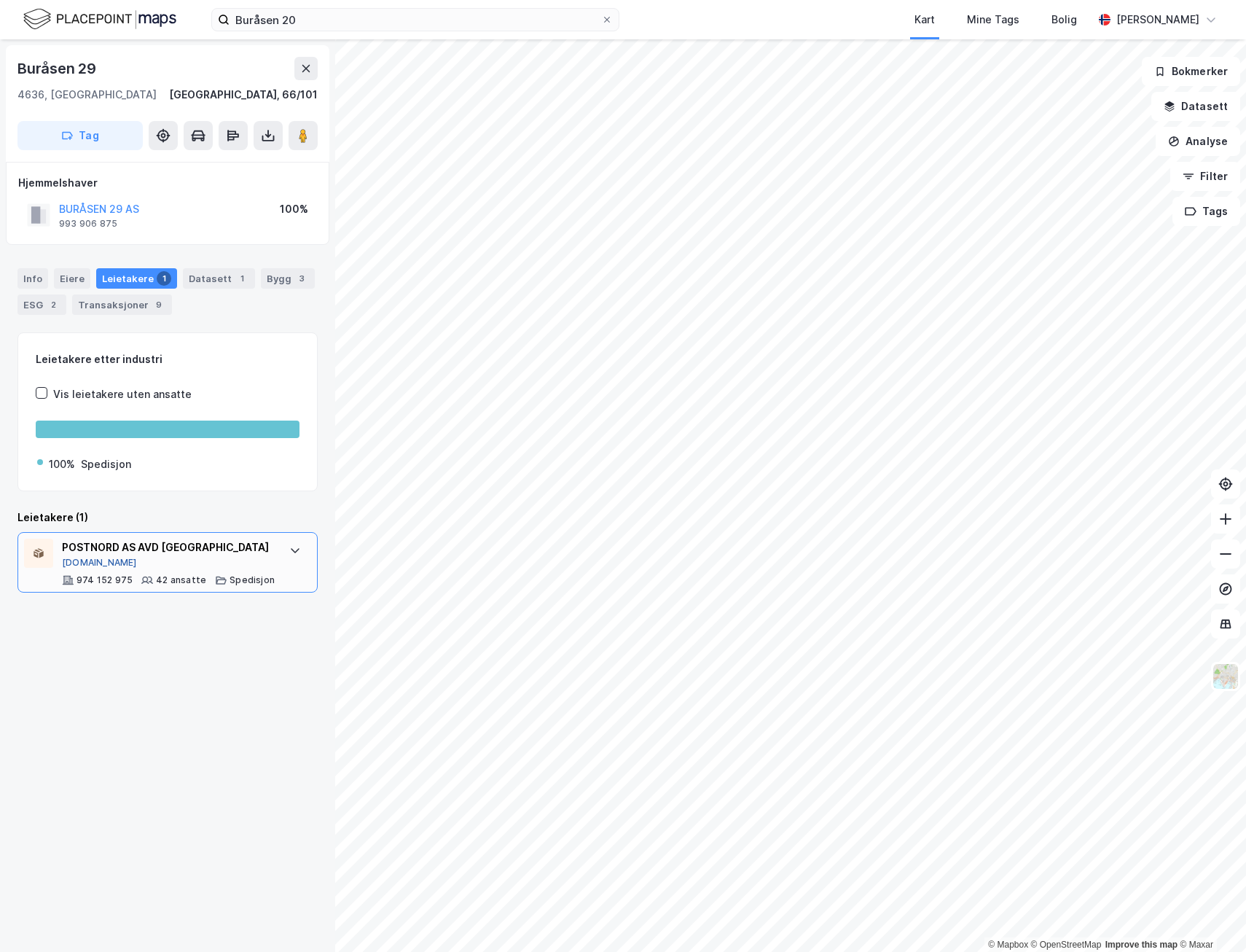
click at [79, 563] on button "[DOMAIN_NAME]" at bounding box center [100, 563] width 75 height 11
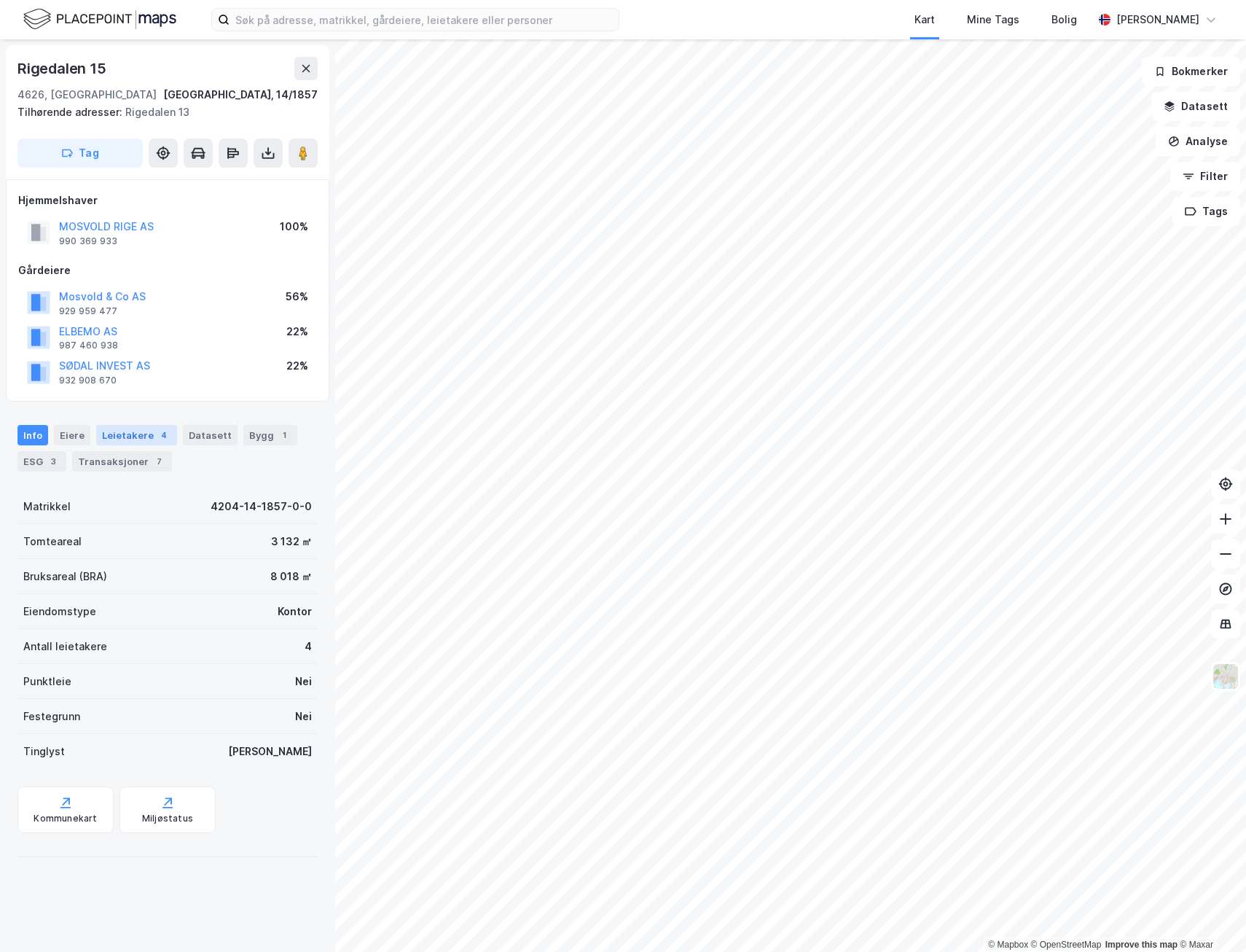
click at [157, 435] on div "4" at bounding box center [164, 434] width 14 height 14
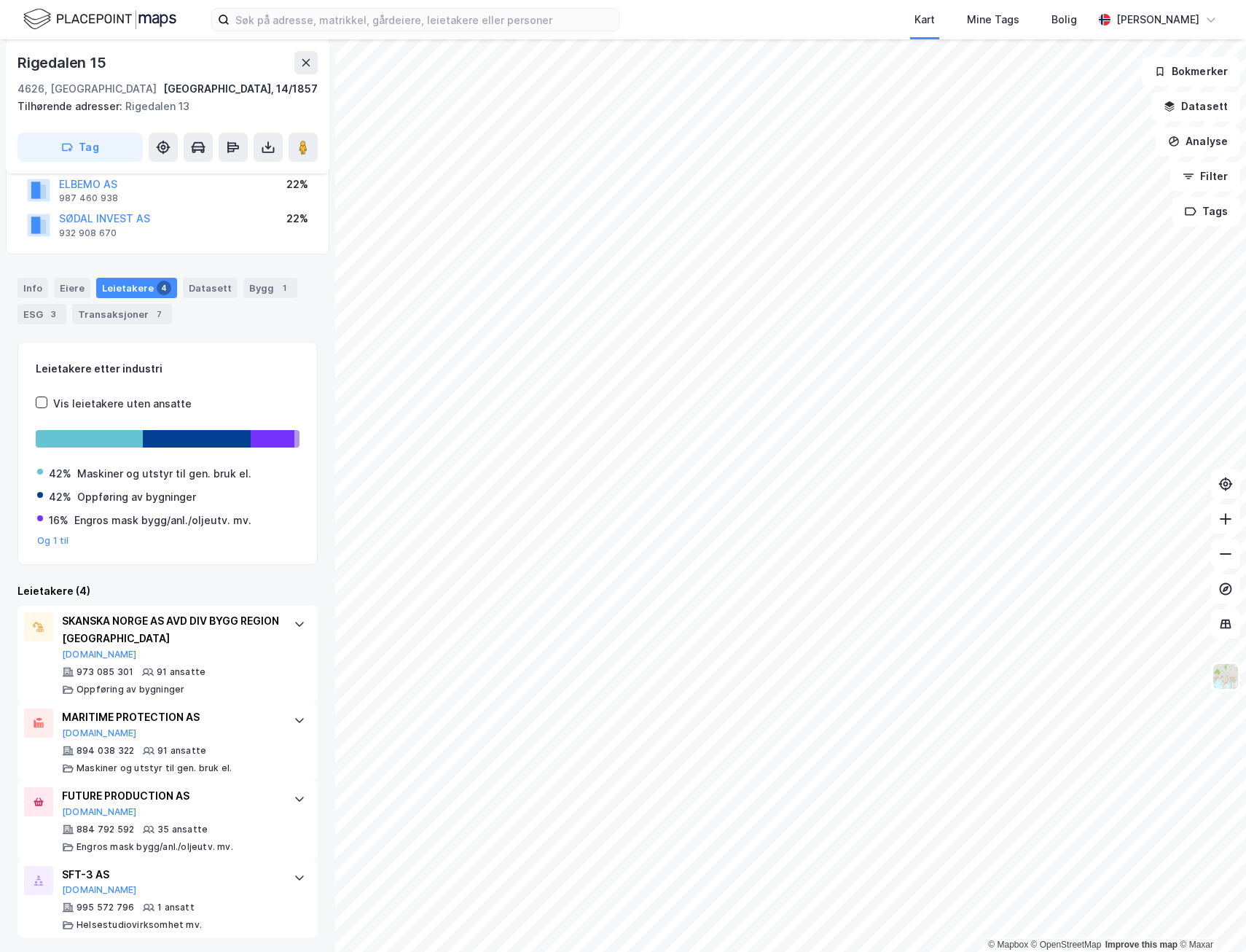
scroll to position [151, 0]
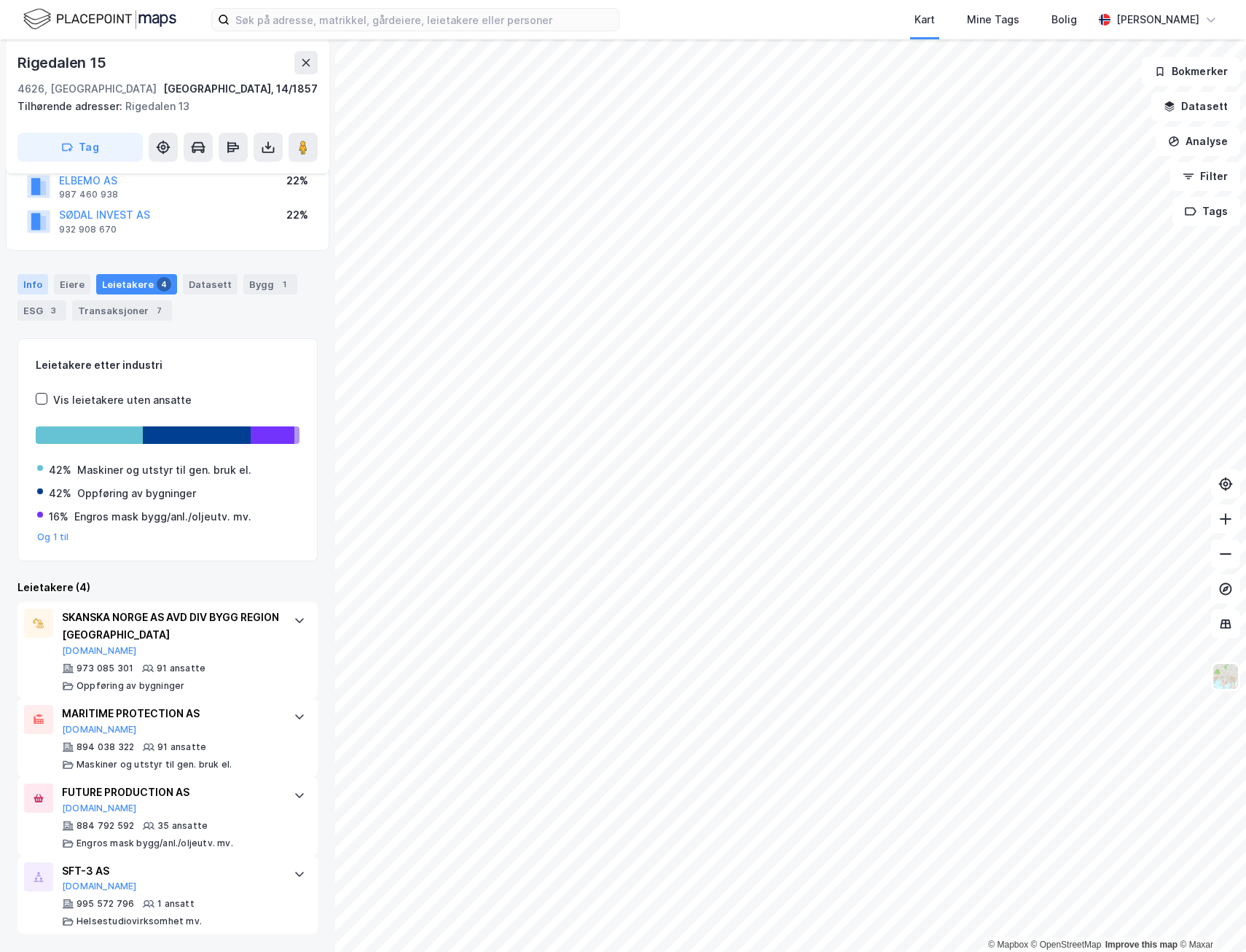
click at [38, 289] on div "Info" at bounding box center [33, 283] width 31 height 20
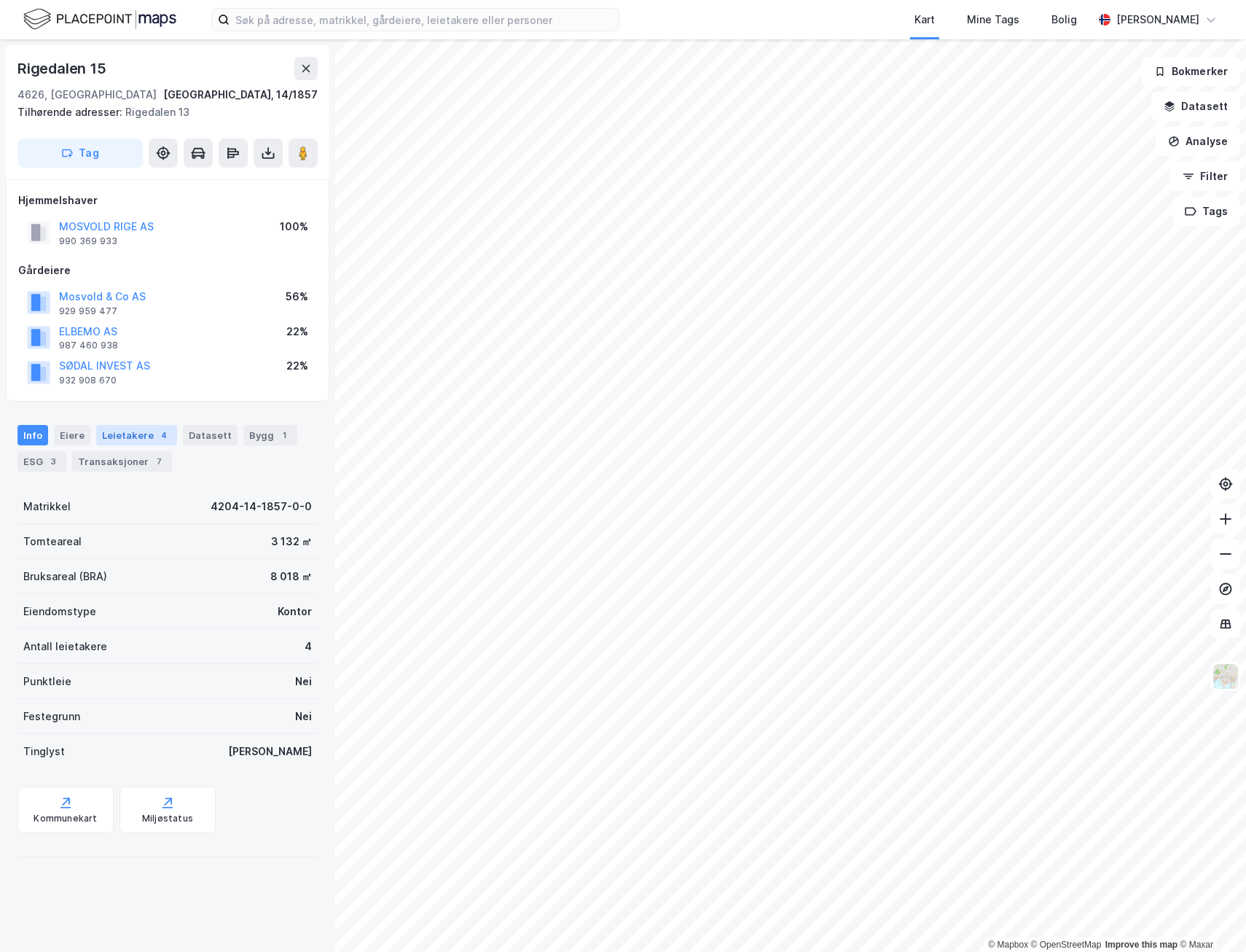
click at [164, 430] on div "Leietakere 4" at bounding box center [137, 434] width 81 height 20
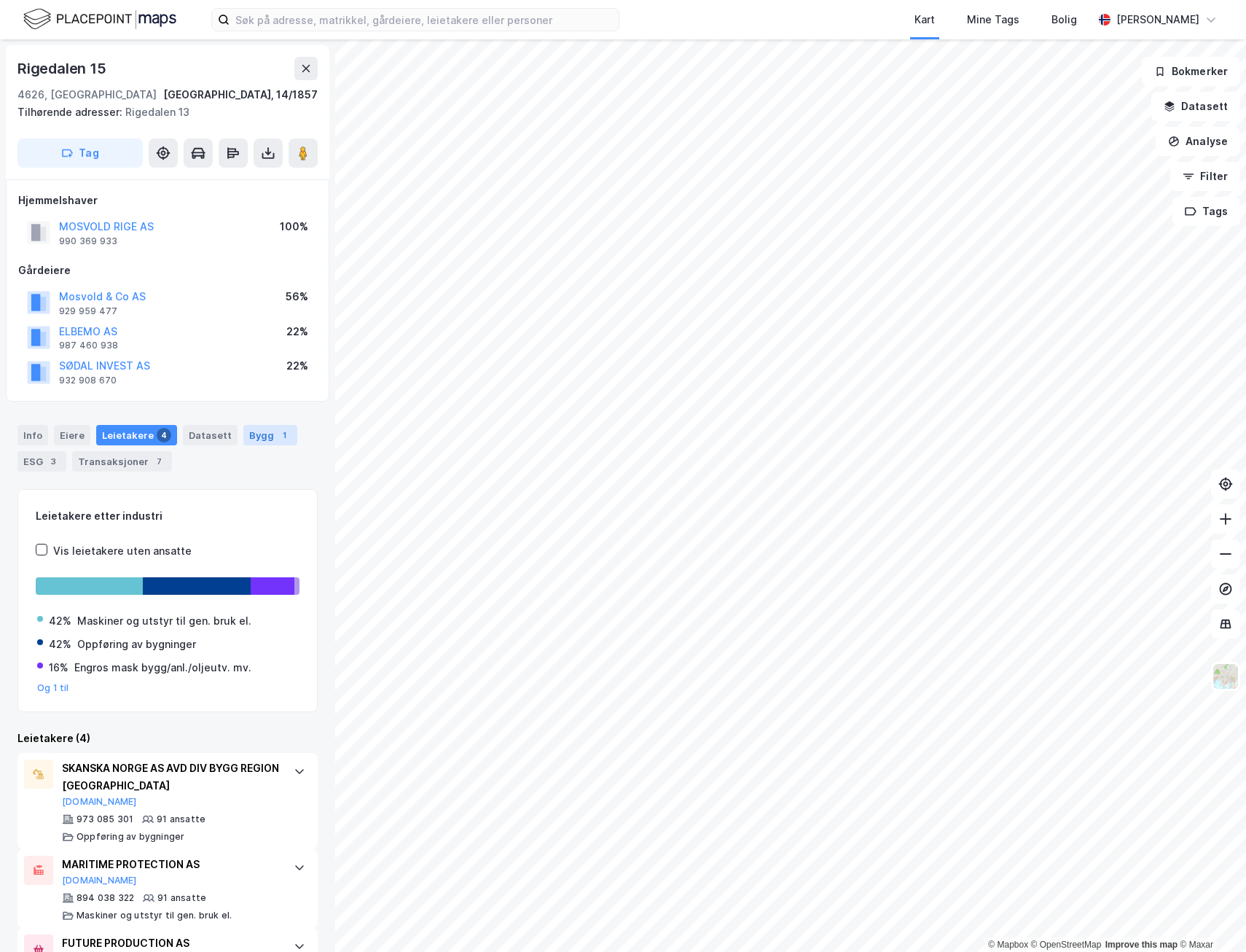
click at [283, 440] on div "Bygg 1" at bounding box center [270, 434] width 54 height 20
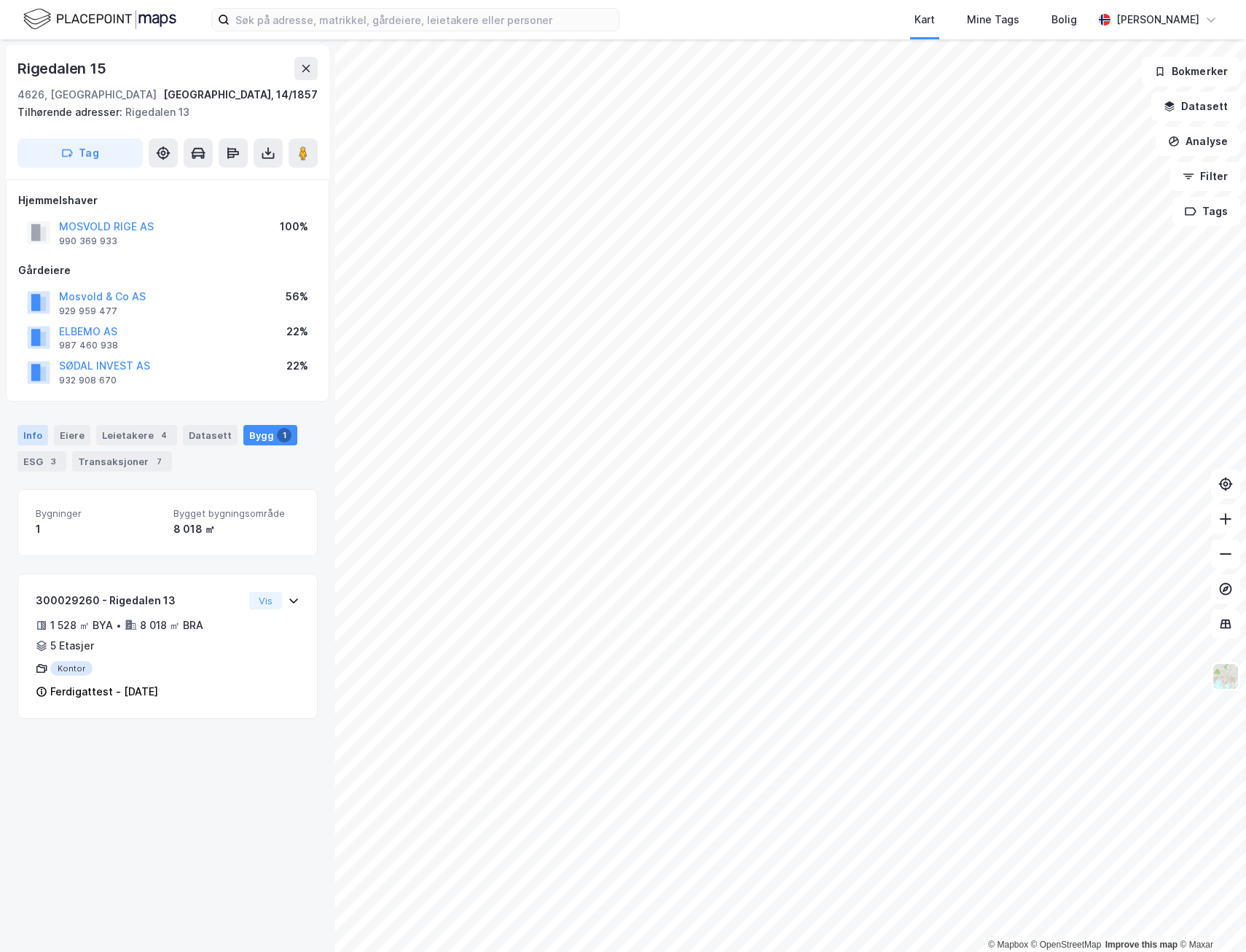
click at [37, 434] on div "Info" at bounding box center [33, 434] width 31 height 20
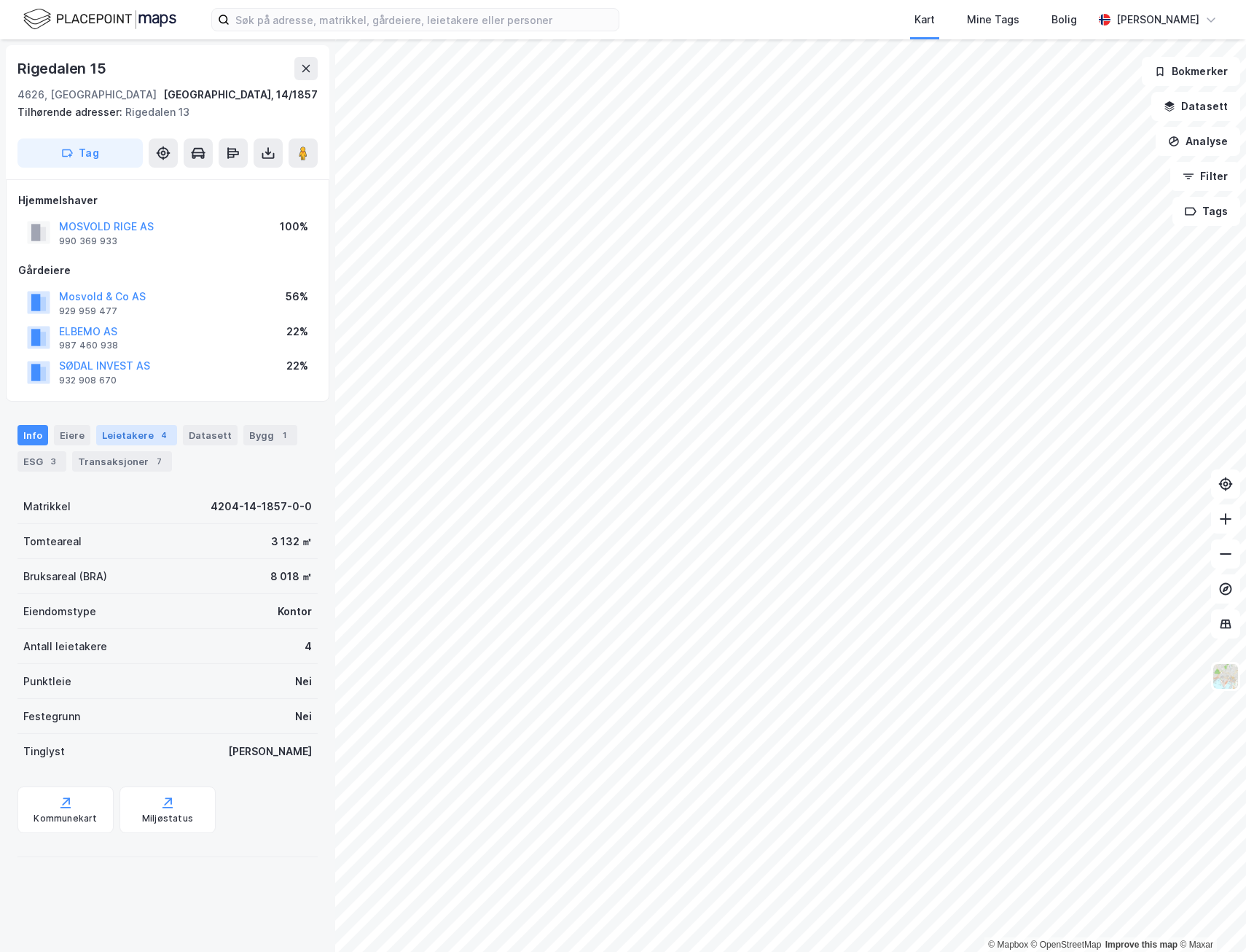
click at [147, 443] on div "Leietakere 4" at bounding box center [137, 434] width 81 height 20
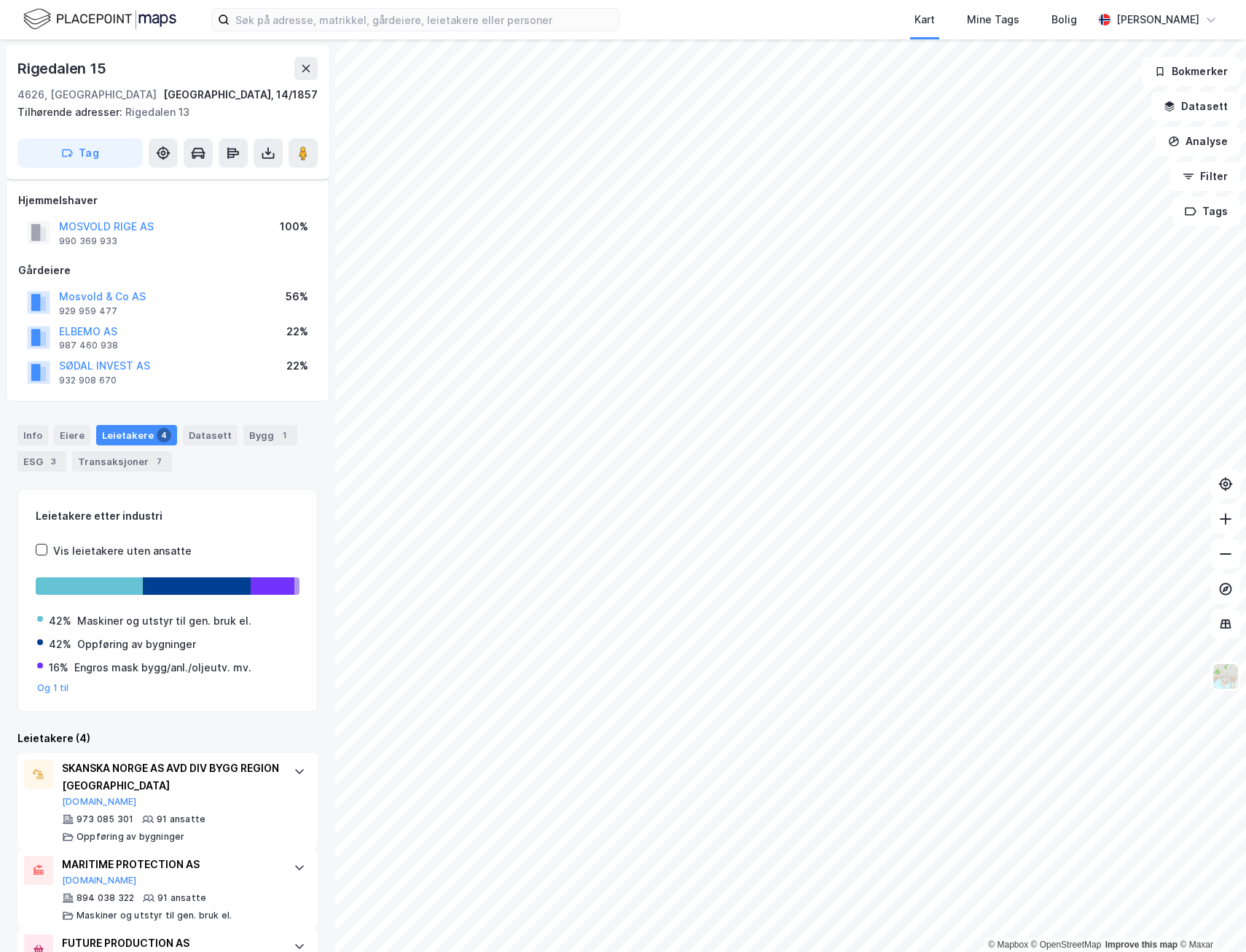
scroll to position [151, 0]
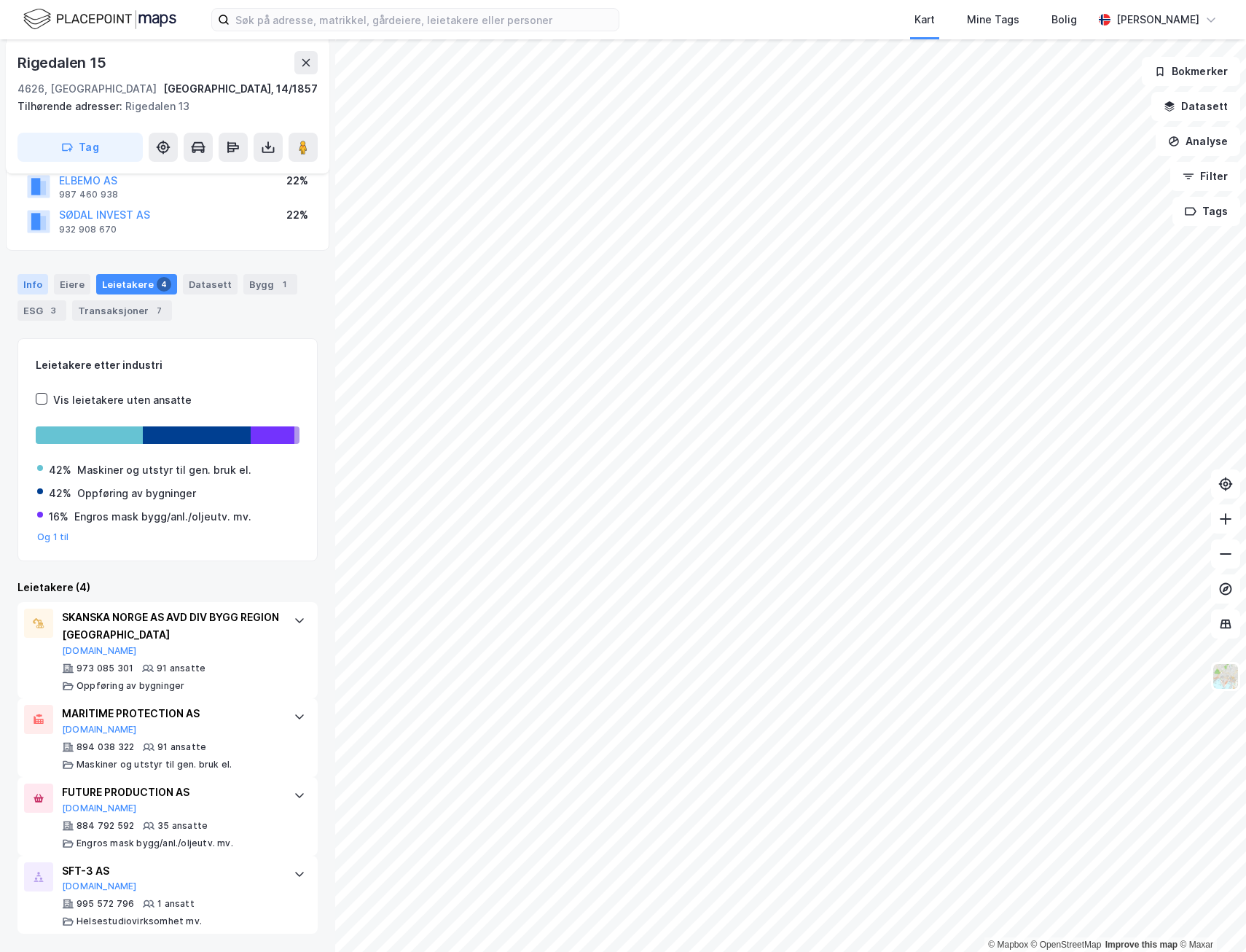
click at [33, 287] on div "Info" at bounding box center [33, 283] width 31 height 20
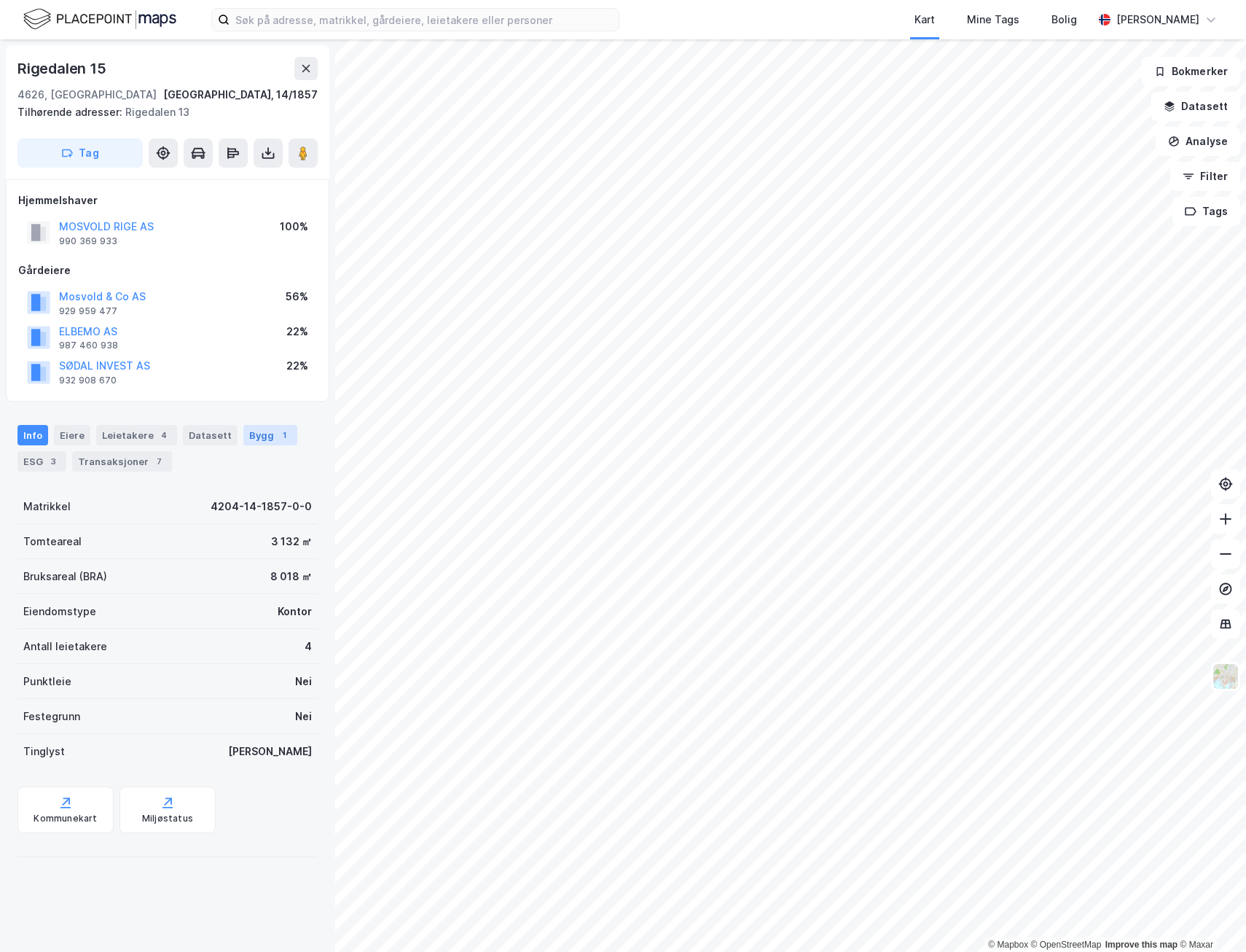
click at [243, 432] on div "Bygg 1" at bounding box center [270, 434] width 54 height 20
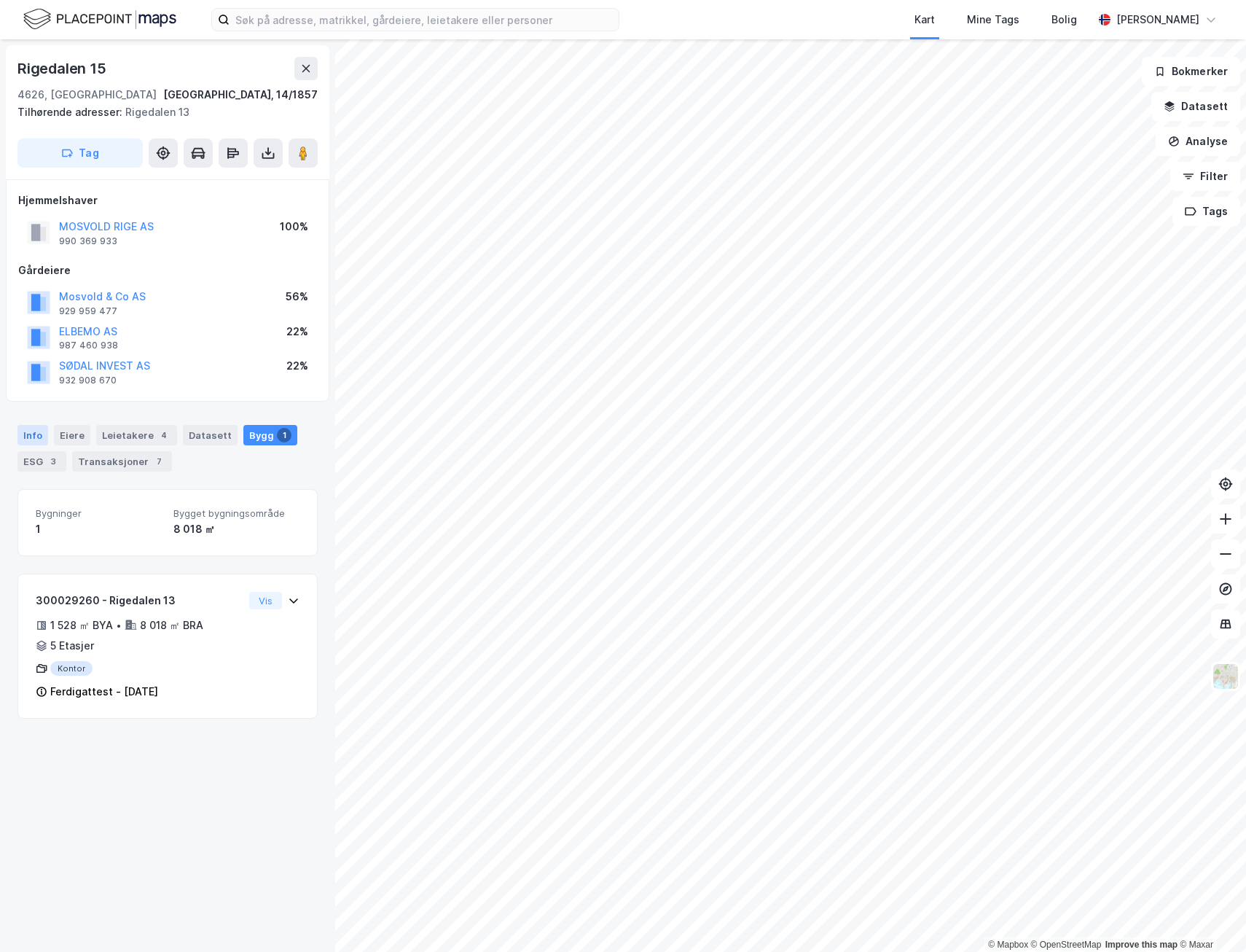
click at [33, 434] on div "Info" at bounding box center [33, 434] width 31 height 20
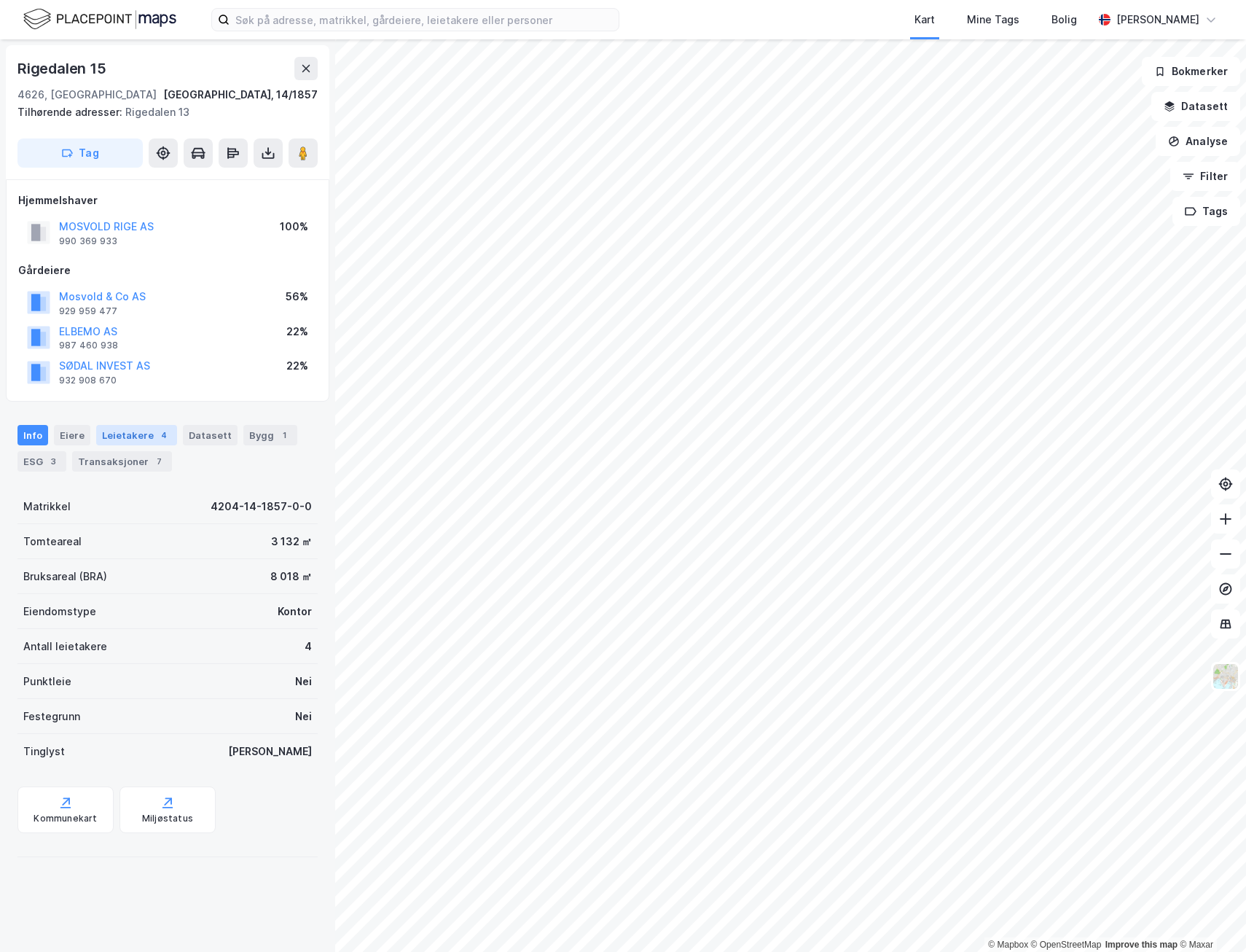
click at [122, 431] on div "Leietakere 4" at bounding box center [137, 434] width 81 height 20
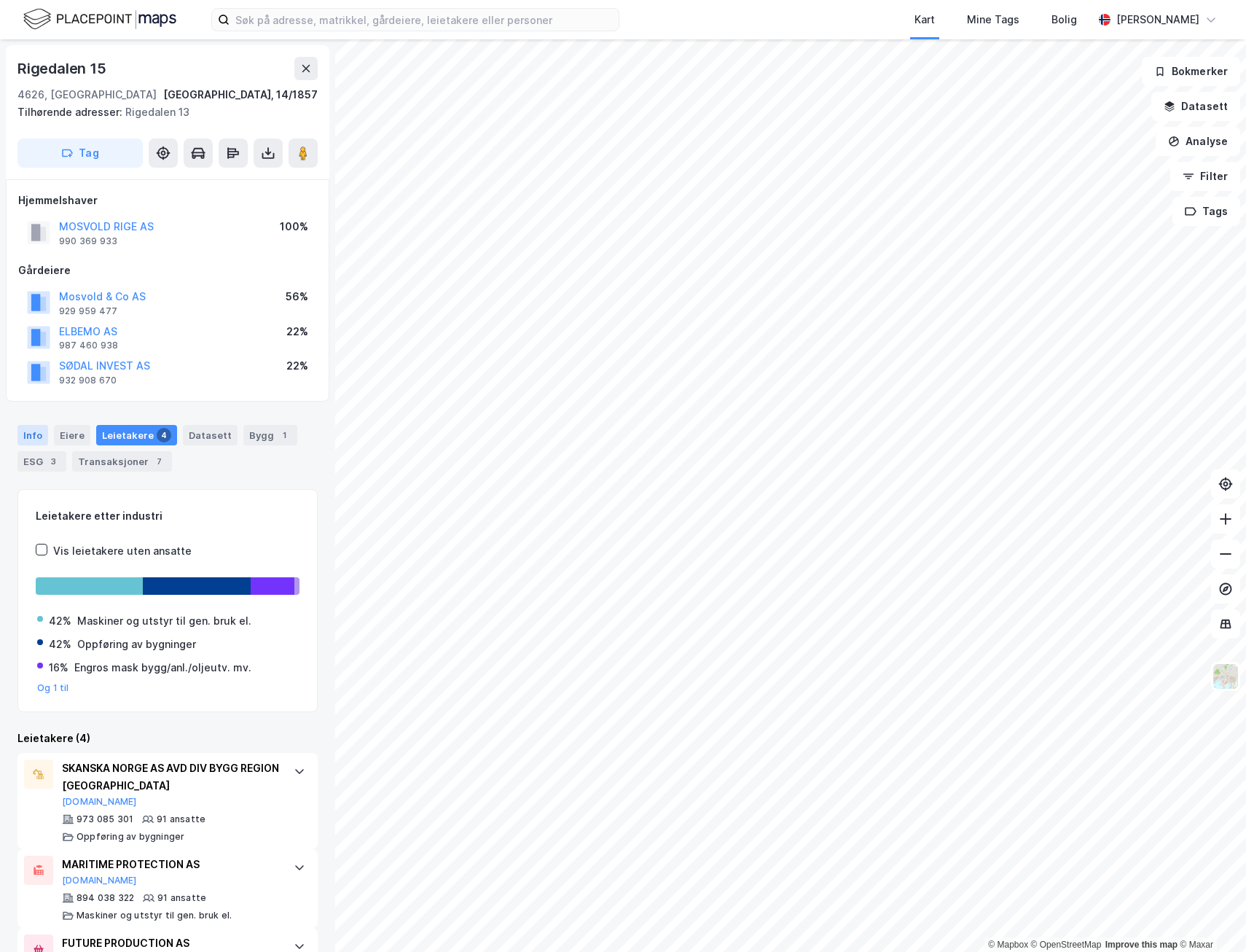
click at [38, 432] on div "Info" at bounding box center [33, 434] width 31 height 20
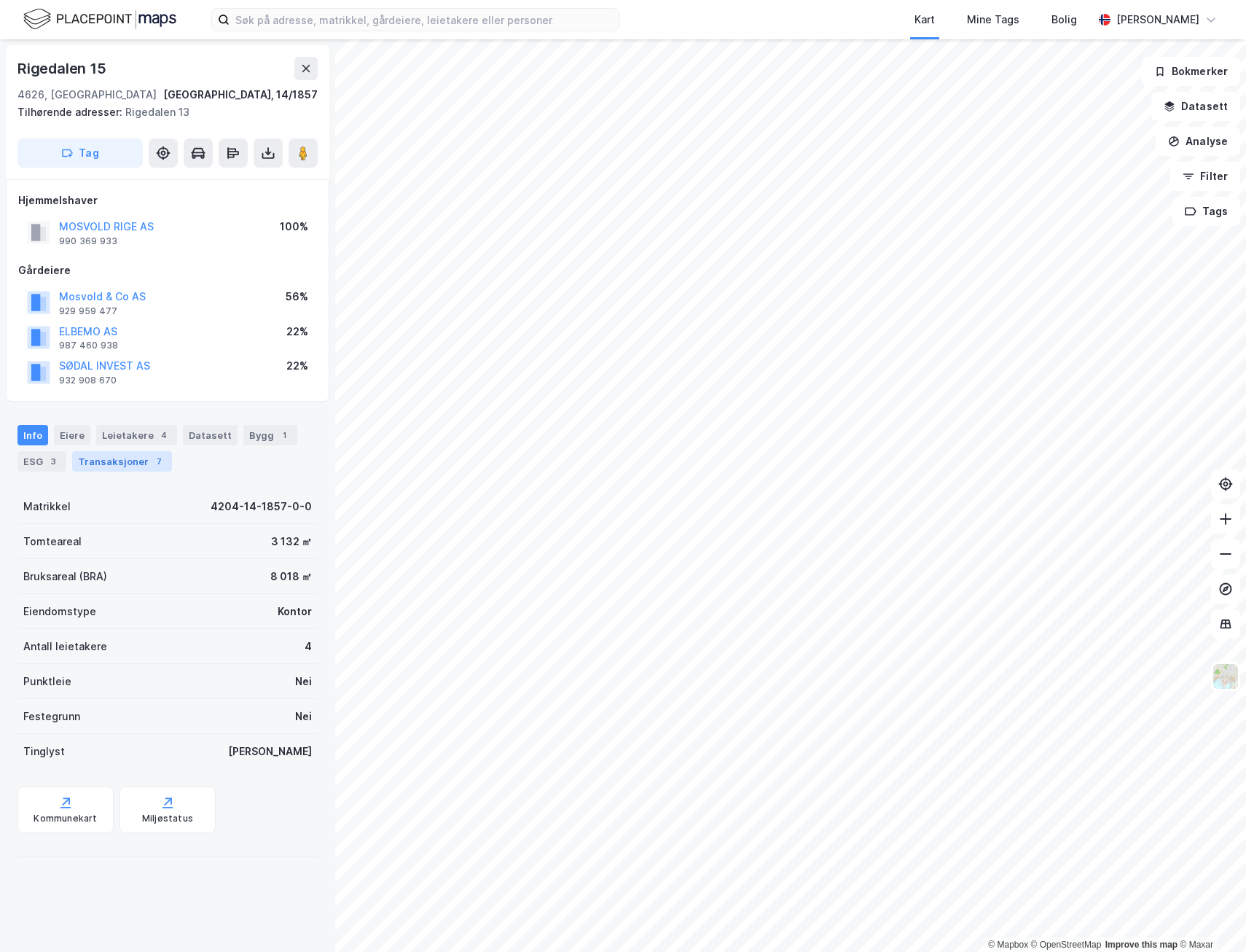
click at [121, 457] on div "Transaksjoner 7" at bounding box center [122, 460] width 100 height 20
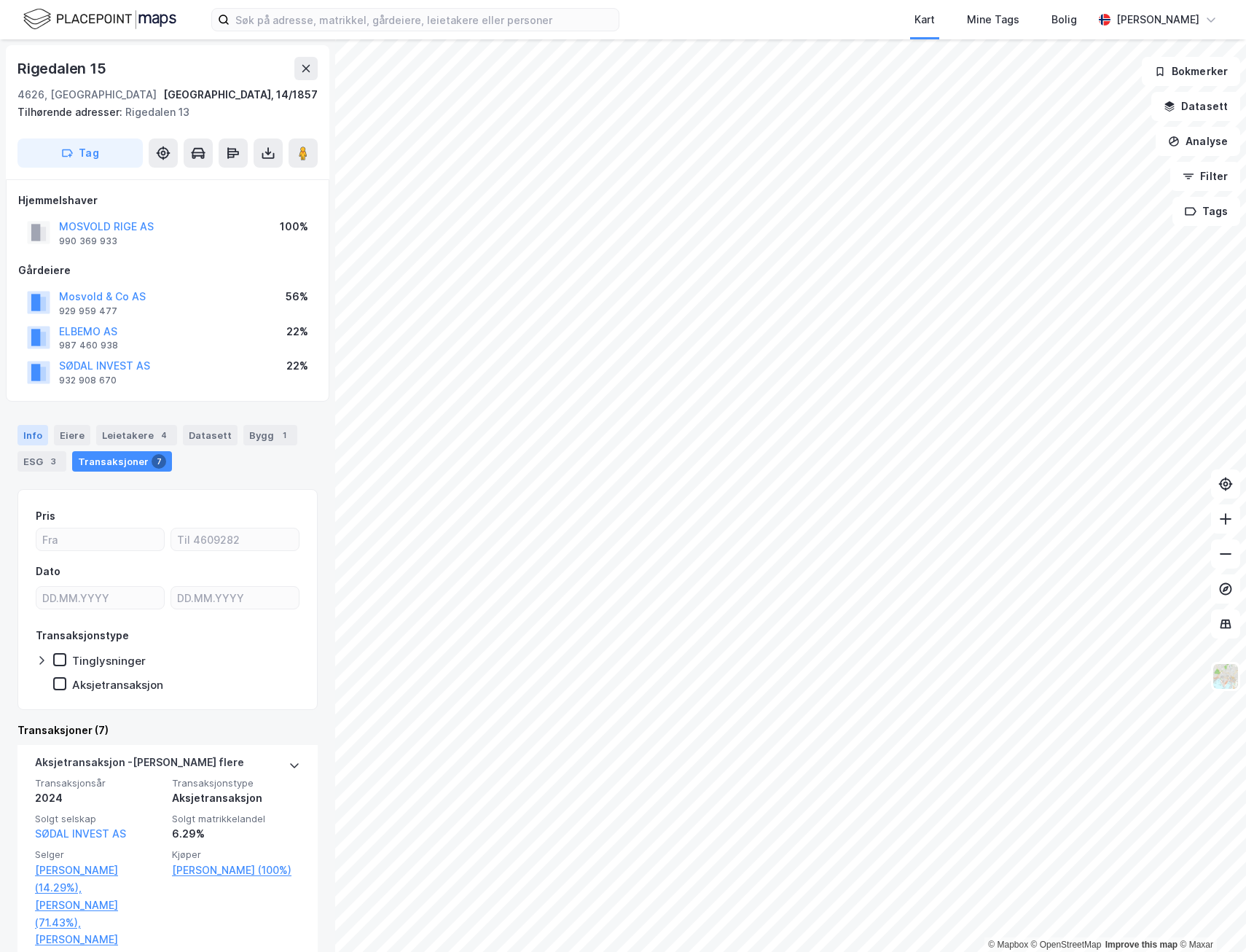
click at [33, 437] on div "Info" at bounding box center [33, 434] width 31 height 20
